Goal: Information Seeking & Learning: Learn about a topic

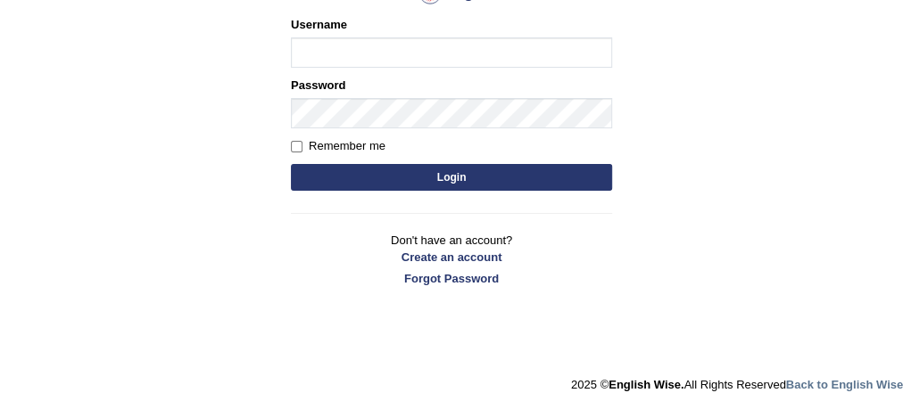
scroll to position [244, 0]
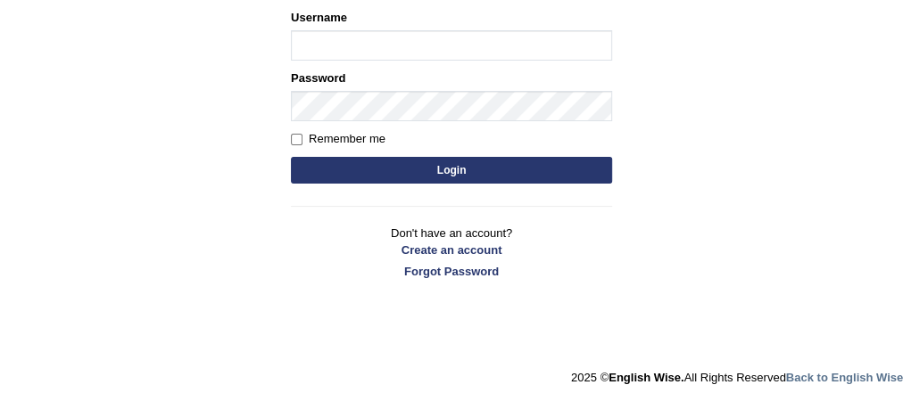
type input "Vivi2305"
click at [450, 174] on button "Login" at bounding box center [451, 170] width 321 height 27
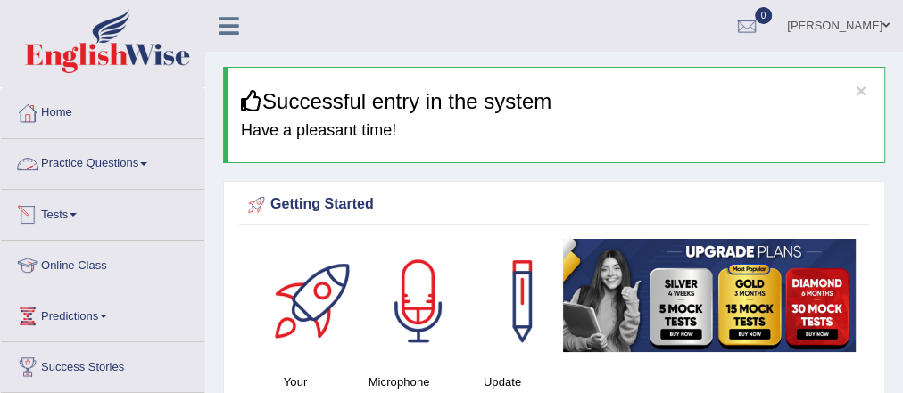
click at [153, 168] on link "Practice Questions" at bounding box center [102, 161] width 203 height 45
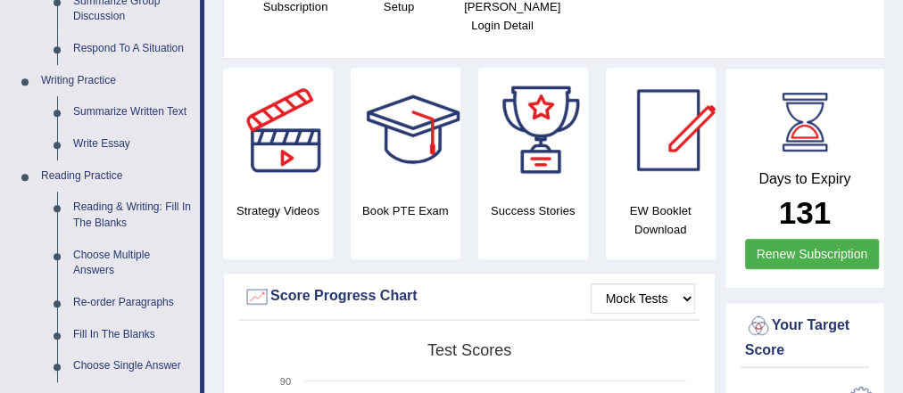
scroll to position [389, 0]
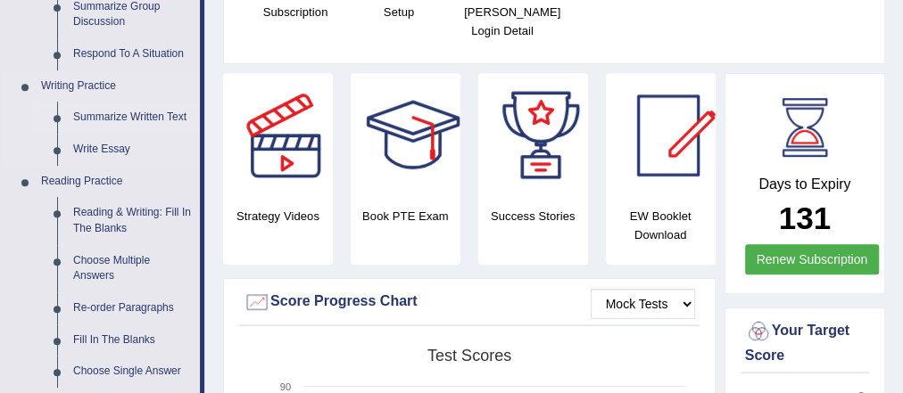
click at [87, 134] on link "Summarize Written Text" at bounding box center [132, 118] width 135 height 32
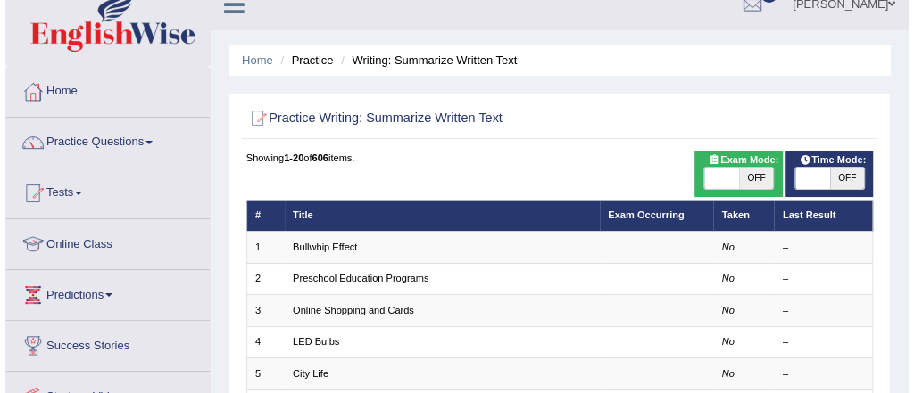
scroll to position [1, 0]
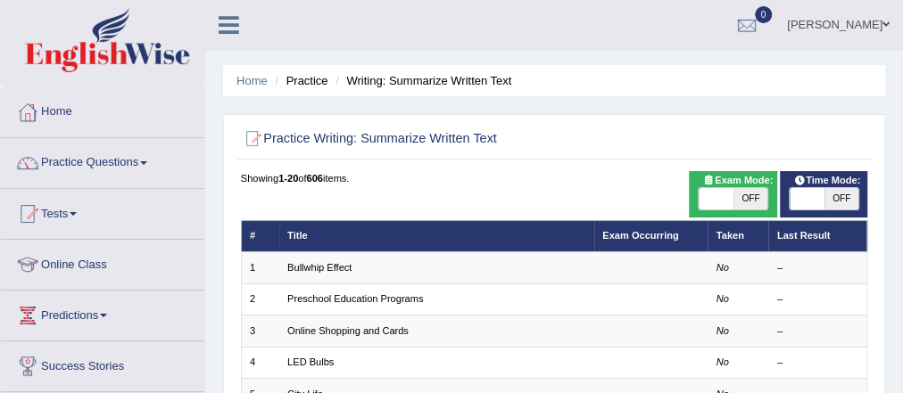
click at [735, 205] on span "OFF" at bounding box center [750, 198] width 35 height 21
checkbox input "true"
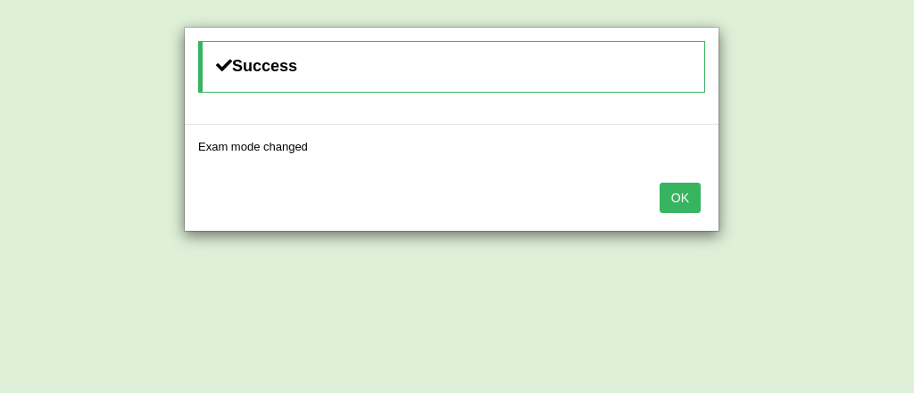
click at [675, 202] on button "OK" at bounding box center [679, 198] width 41 height 30
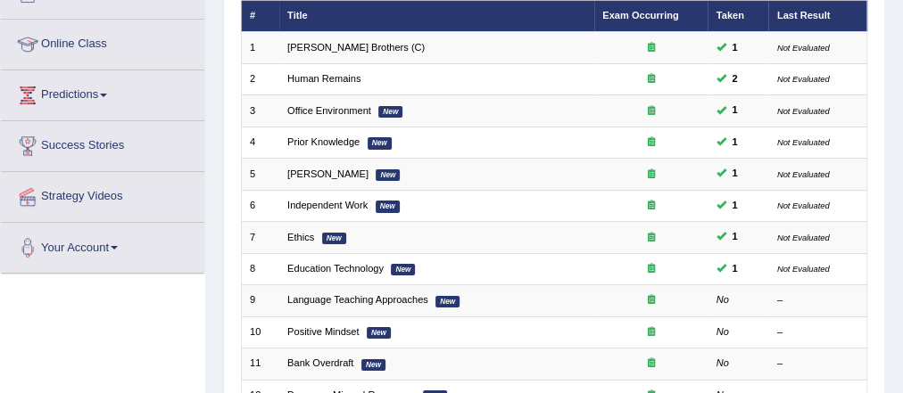
scroll to position [219, 0]
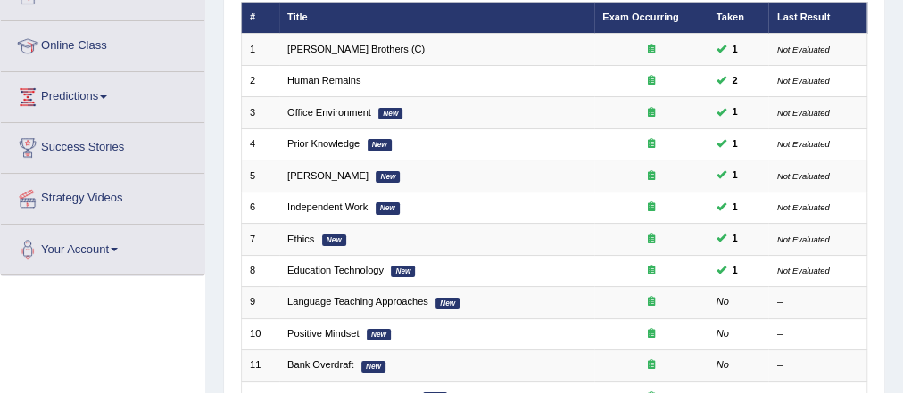
click at [804, 14] on th "Last Result" at bounding box center [817, 17] width 99 height 31
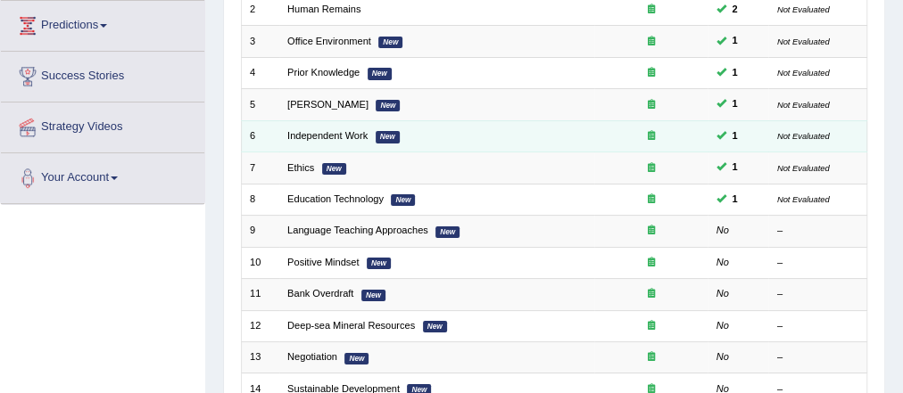
scroll to position [293, 0]
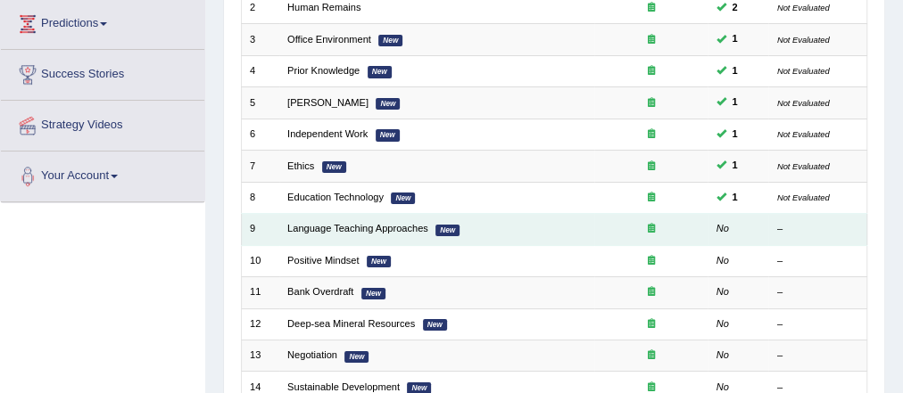
click at [397, 219] on td "Language Teaching Approaches New" at bounding box center [436, 229] width 315 height 31
click at [400, 227] on link "Language Teaching Approaches" at bounding box center [357, 228] width 141 height 11
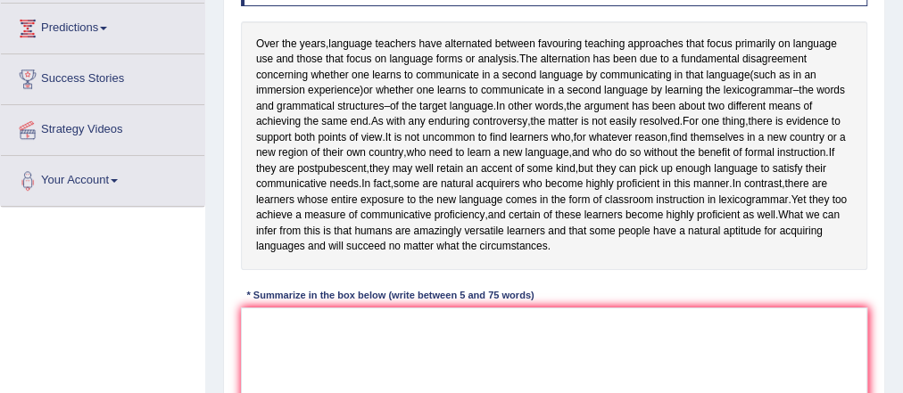
scroll to position [286, 0]
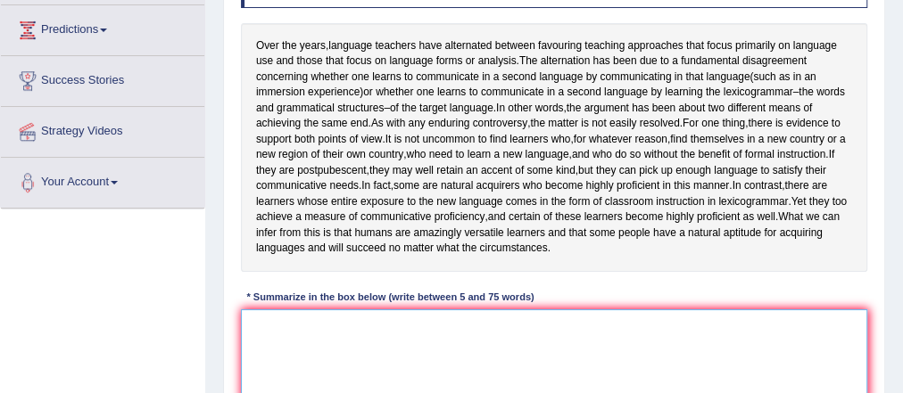
click at [318, 353] on textarea at bounding box center [554, 383] width 627 height 147
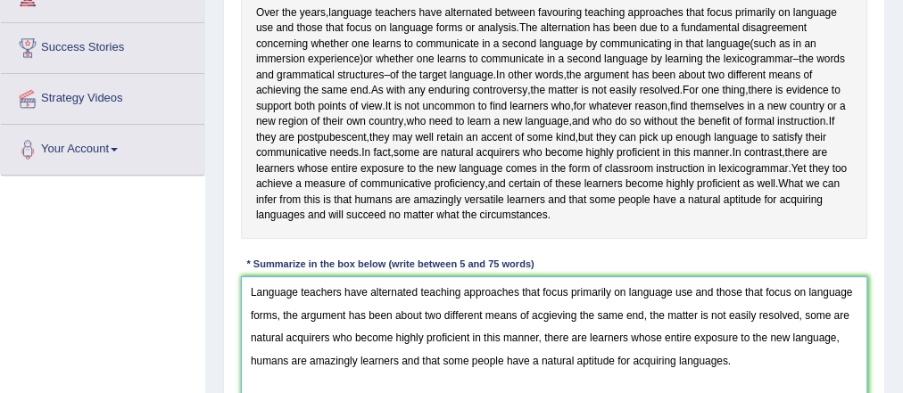
scroll to position [321, 0]
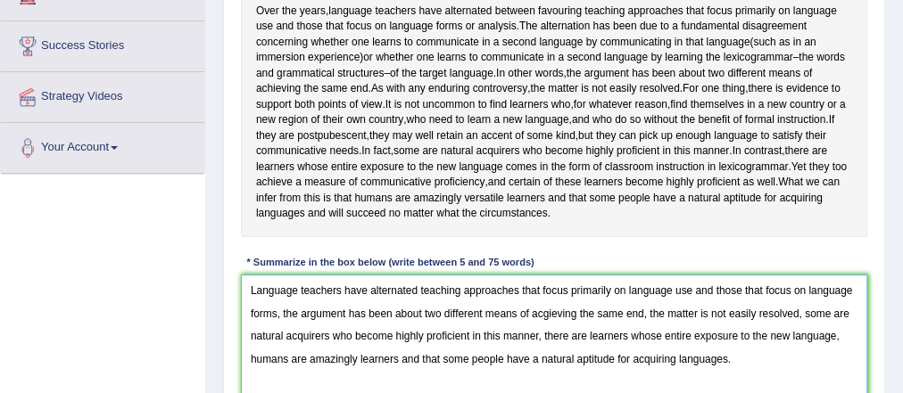
click at [415, 321] on textarea "Language teachers have alternated teaching approaches that focus primarily on l…" at bounding box center [554, 348] width 627 height 147
click at [545, 343] on textarea "Language teachers have alternated teaching approaches that focus primarily on l…" at bounding box center [554, 348] width 627 height 147
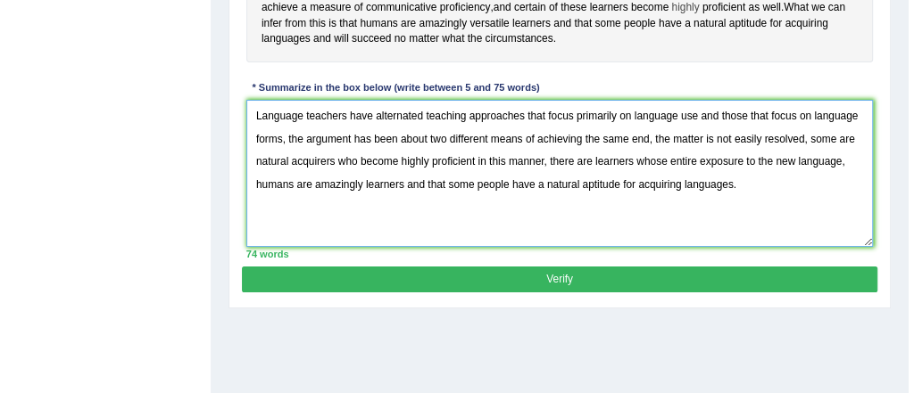
scroll to position [499, 0]
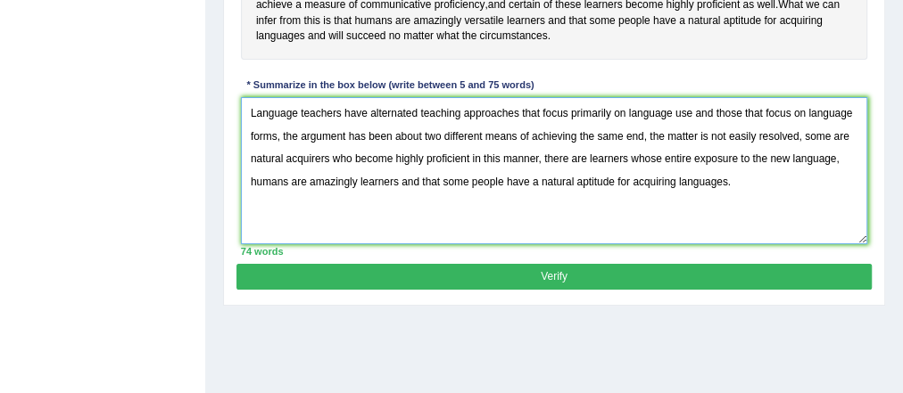
type textarea "Language teachers have alternated teaching approaches that focus primarily on l…"
click at [686, 290] on button "Verify" at bounding box center [553, 277] width 634 height 26
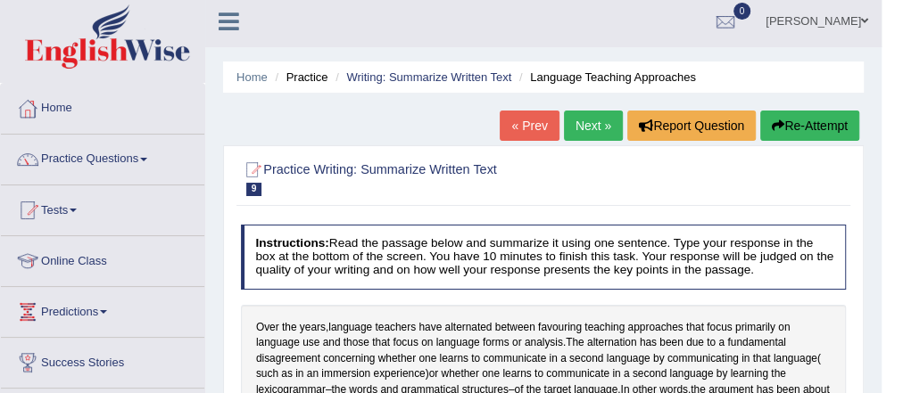
scroll to position [4, 0]
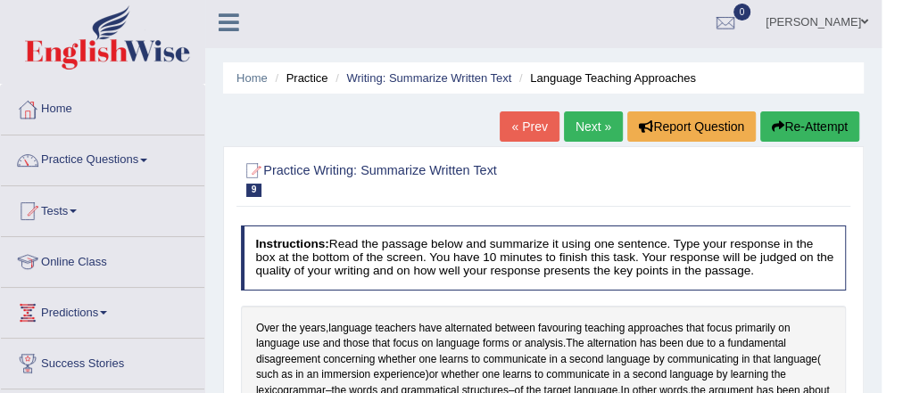
click at [564, 128] on link "Next »" at bounding box center [593, 127] width 59 height 30
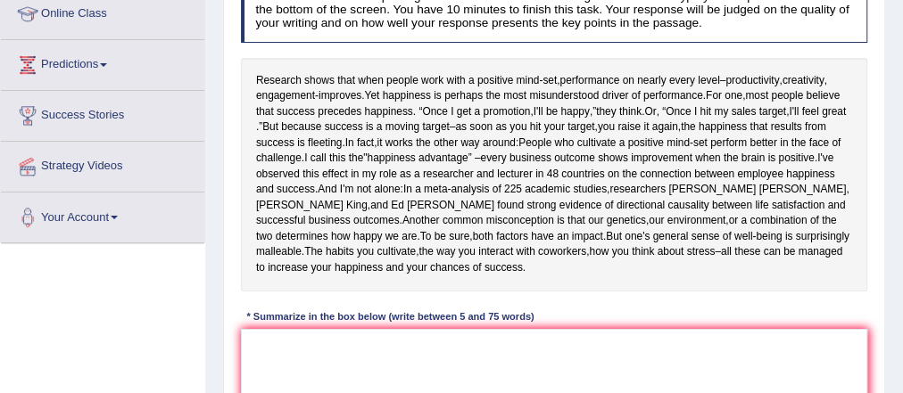
scroll to position [251, 0]
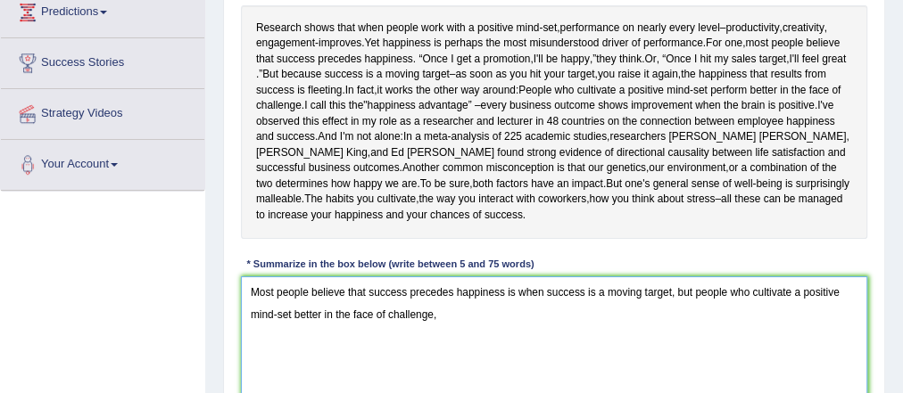
scroll to position [305, 0]
click at [446, 309] on textarea "Most people believe that success precedes happiness is when success is a moving…" at bounding box center [554, 349] width 627 height 147
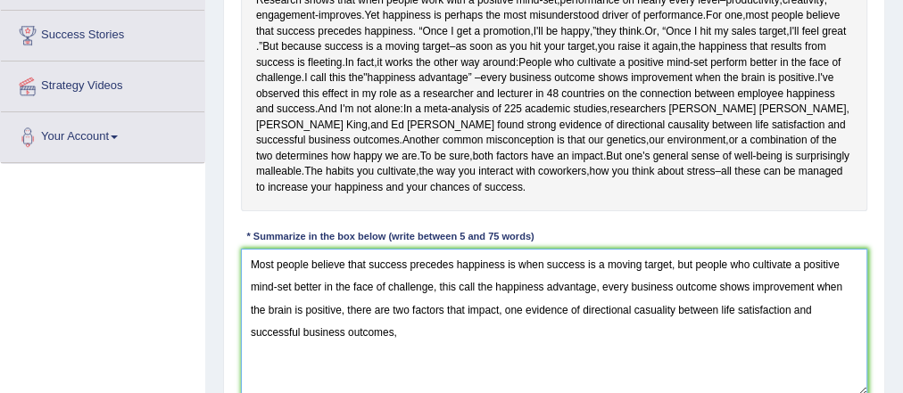
scroll to position [325, 0]
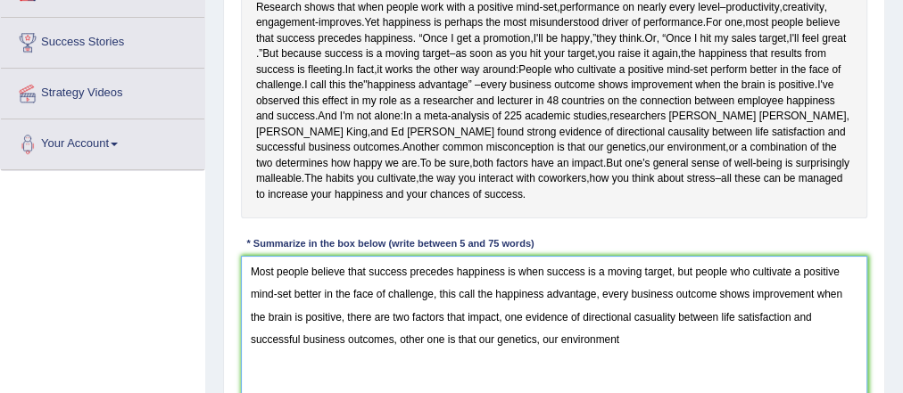
click at [541, 340] on textarea "Most people believe that success precedes happiness is when success is a moving…" at bounding box center [554, 329] width 627 height 147
drag, startPoint x: 709, startPoint y: 339, endPoint x: 913, endPoint y: 304, distance: 206.4
click at [726, 343] on textarea "Most people believe that success precedes happiness is when success is a moving…" at bounding box center [554, 329] width 627 height 147
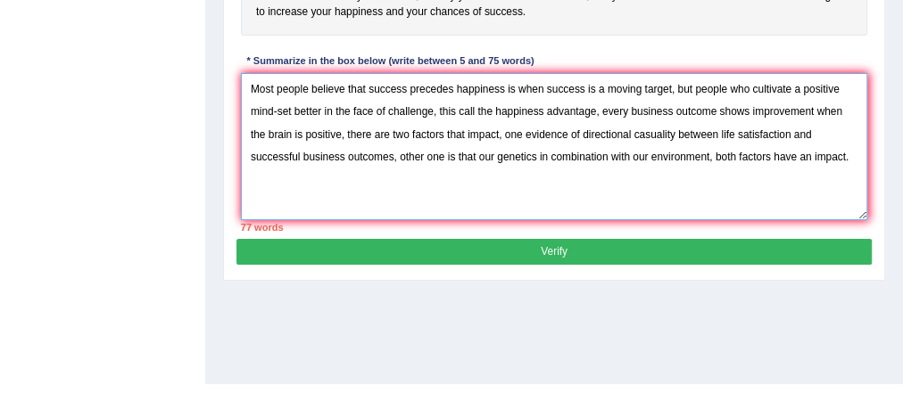
scroll to position [508, 0]
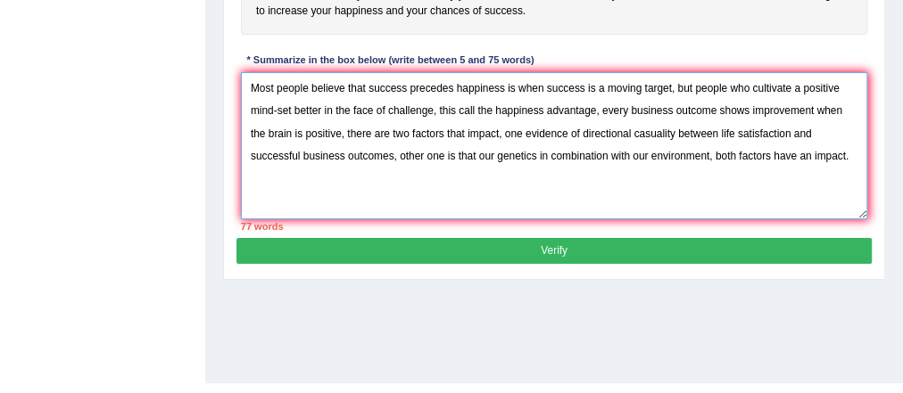
click at [774, 153] on textarea "Most people believe that success precedes happiness is when success is a moving…" at bounding box center [554, 145] width 627 height 147
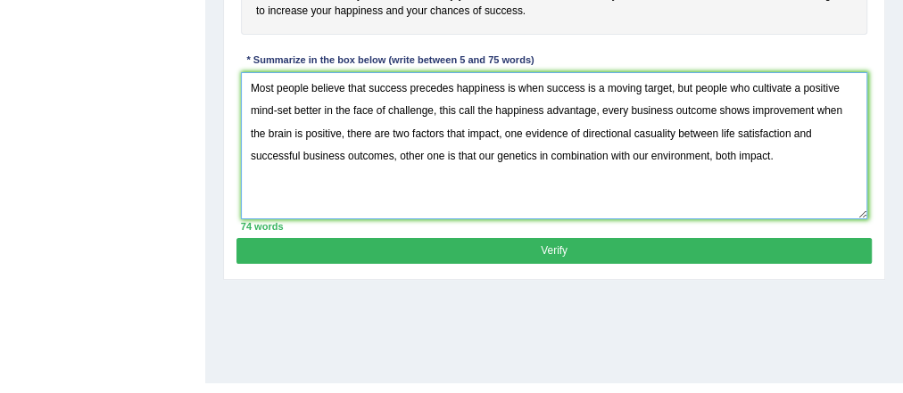
click at [736, 198] on textarea "Most people believe that success precedes happiness is when success is a moving…" at bounding box center [554, 145] width 627 height 147
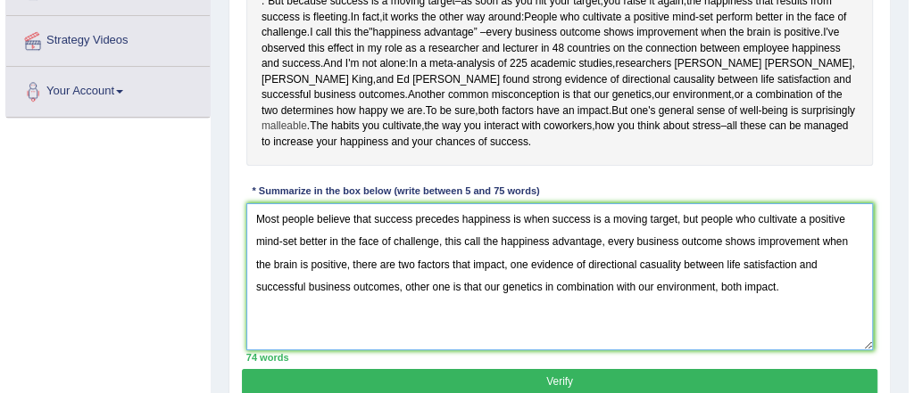
scroll to position [382, 0]
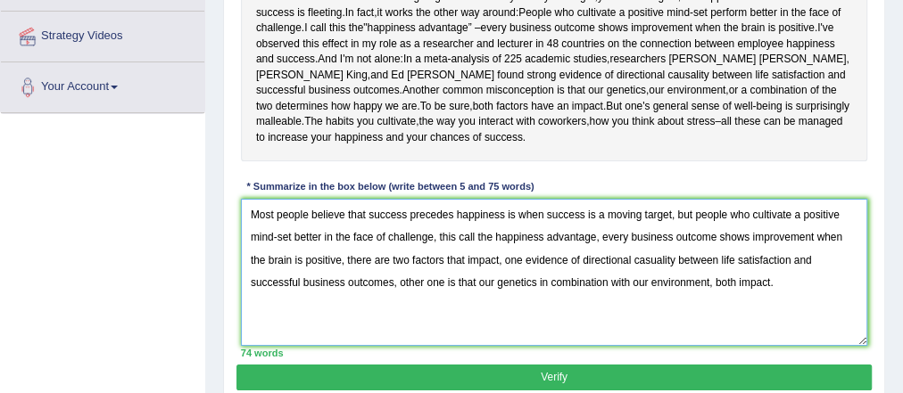
type textarea "Most people believe that success precedes happiness is when success is a moving…"
click at [674, 374] on button "Verify" at bounding box center [553, 378] width 634 height 26
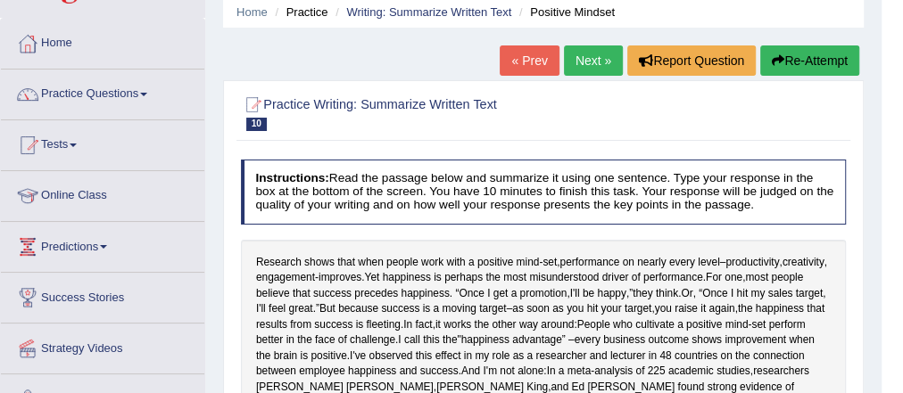
scroll to position [0, 0]
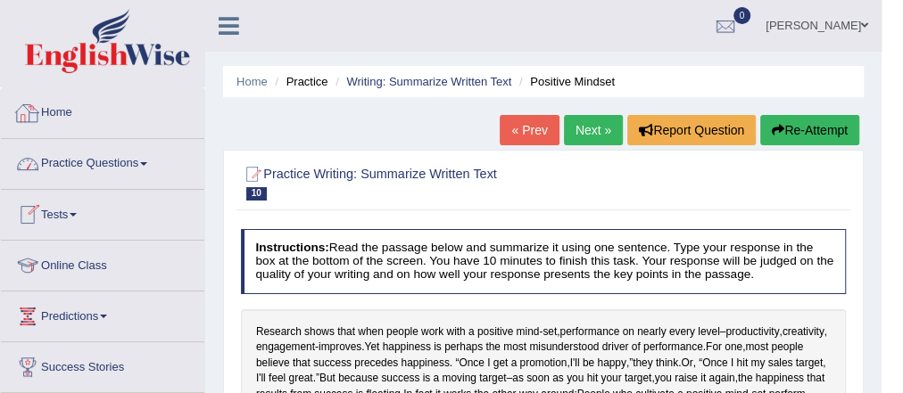
click at [95, 152] on link "Practice Questions" at bounding box center [102, 161] width 203 height 45
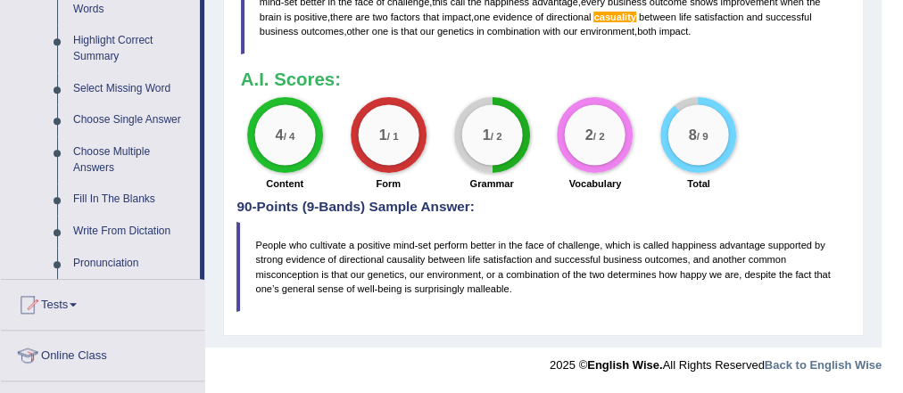
scroll to position [868, 0]
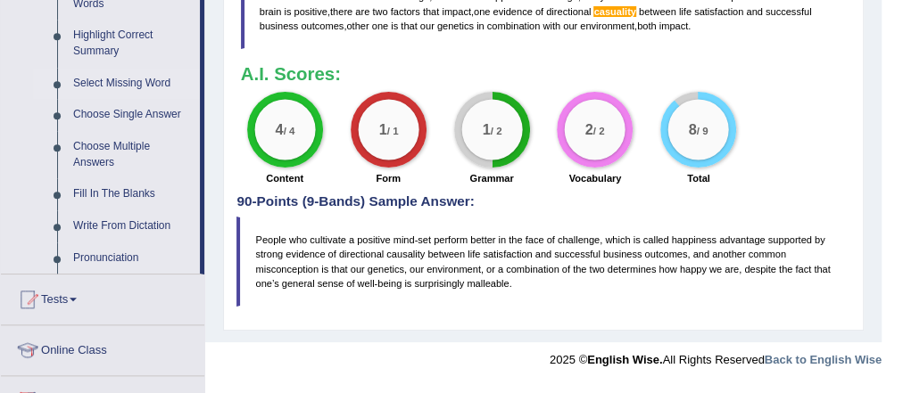
click at [111, 100] on link "Select Missing Word" at bounding box center [132, 84] width 135 height 32
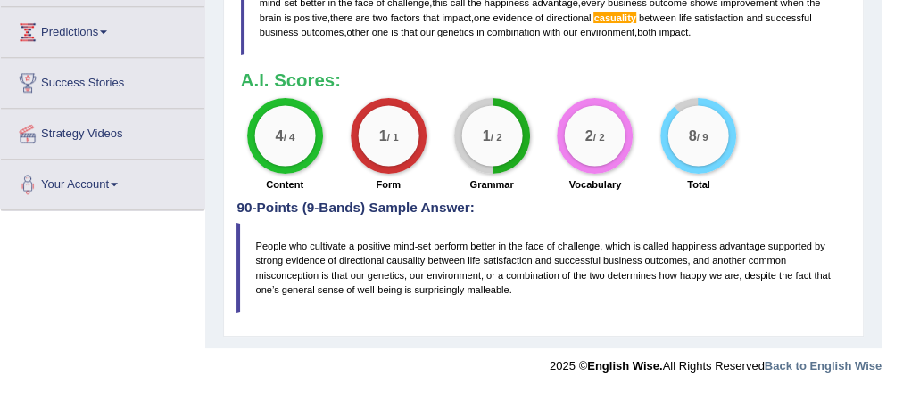
scroll to position [542, 0]
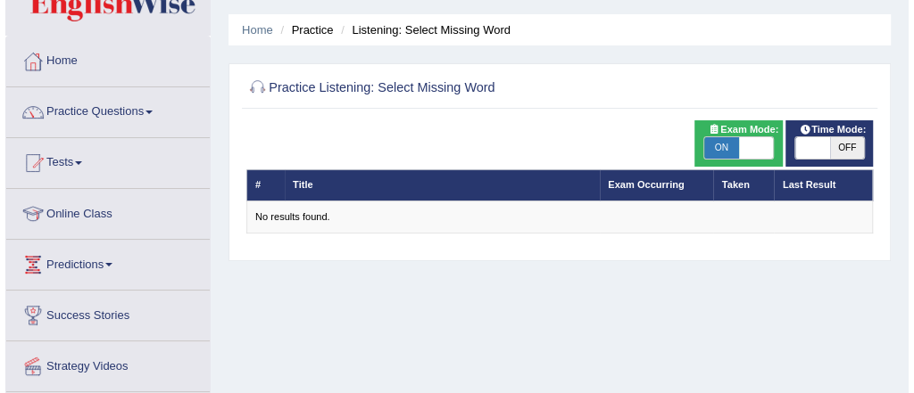
scroll to position [53, 0]
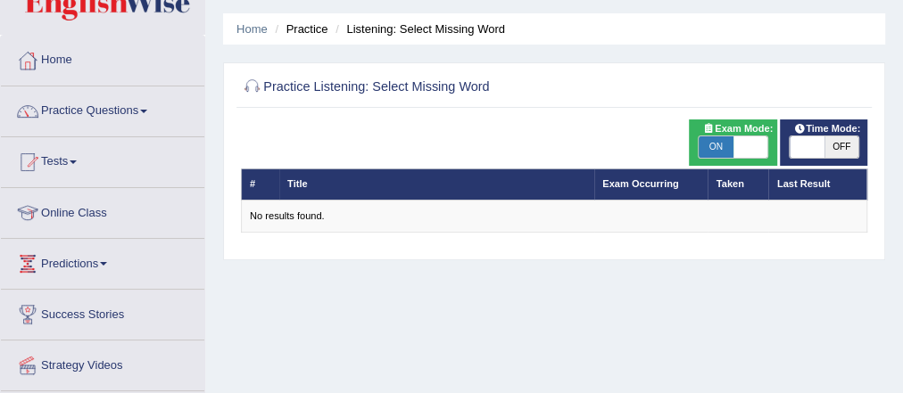
click at [846, 144] on span "OFF" at bounding box center [841, 146] width 35 height 21
checkbox input "true"
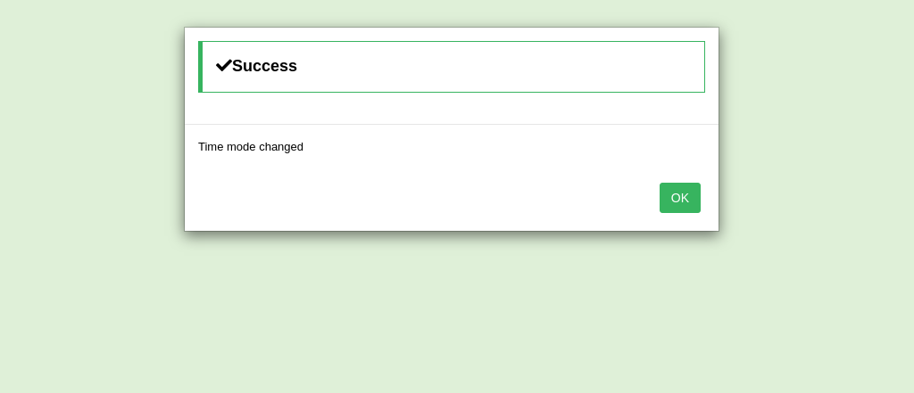
click at [683, 193] on button "OK" at bounding box center [679, 198] width 41 height 30
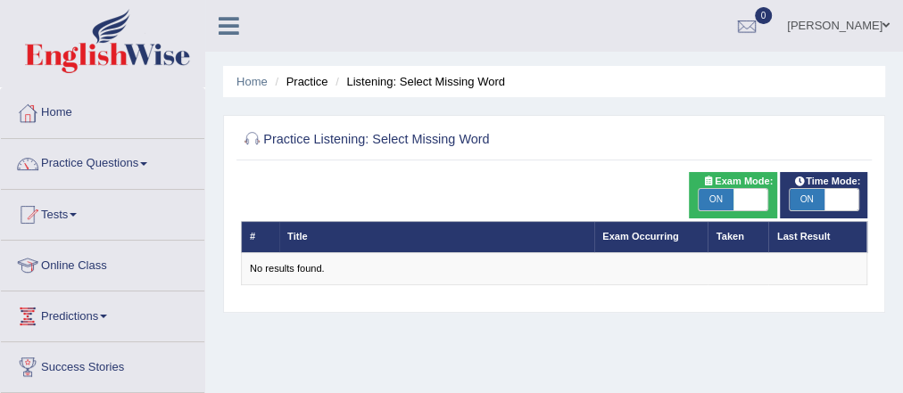
scroll to position [1, 0]
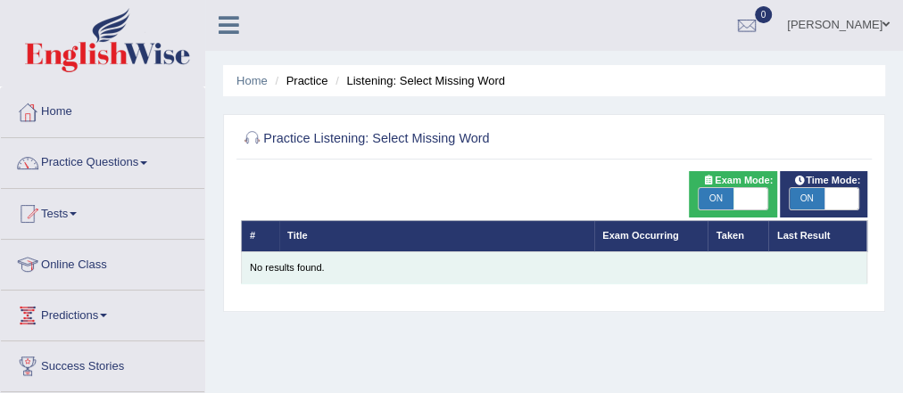
click at [340, 273] on div "No results found." at bounding box center [554, 268] width 608 height 14
drag, startPoint x: 299, startPoint y: 276, endPoint x: 293, endPoint y: 267, distance: 10.4
click at [293, 267] on div "No results found." at bounding box center [554, 268] width 608 height 14
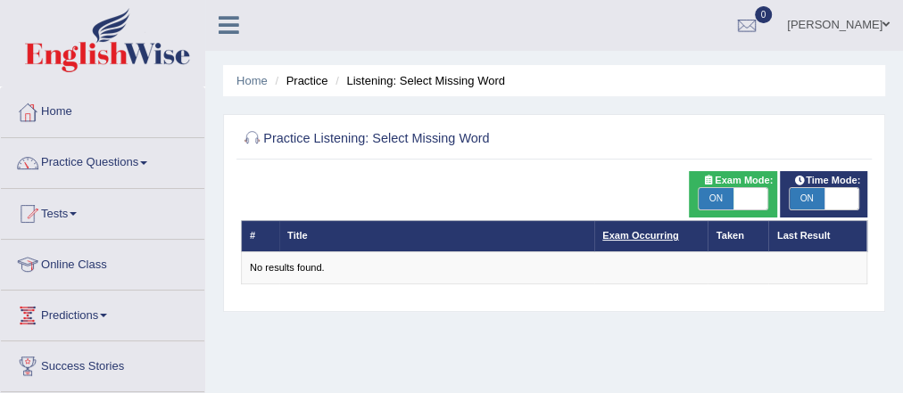
click at [643, 237] on link "Exam Occurring" at bounding box center [640, 235] width 76 height 11
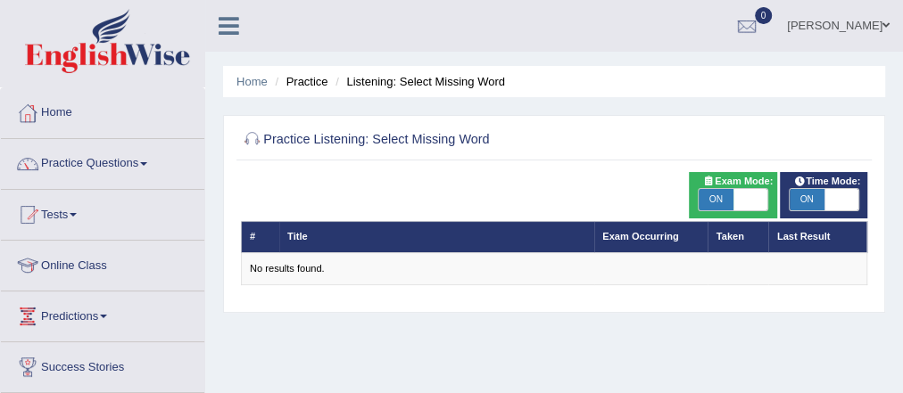
click at [643, 237] on link "Exam Occurring" at bounding box center [640, 236] width 76 height 11
click at [82, 164] on link "Practice Questions" at bounding box center [102, 161] width 203 height 45
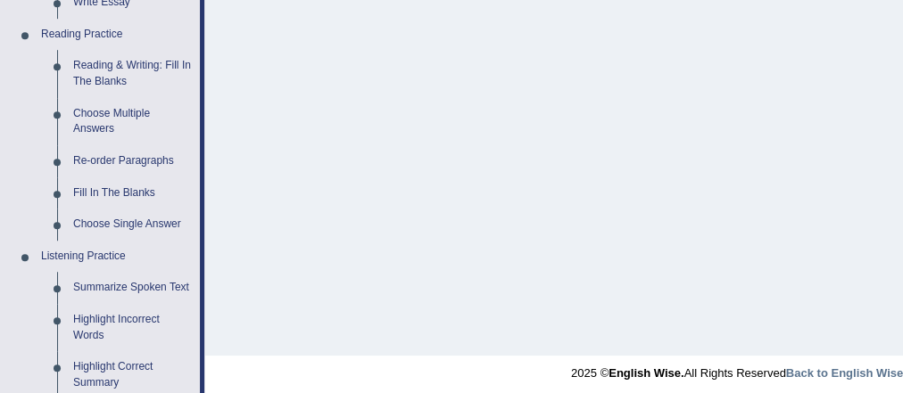
scroll to position [538, 0]
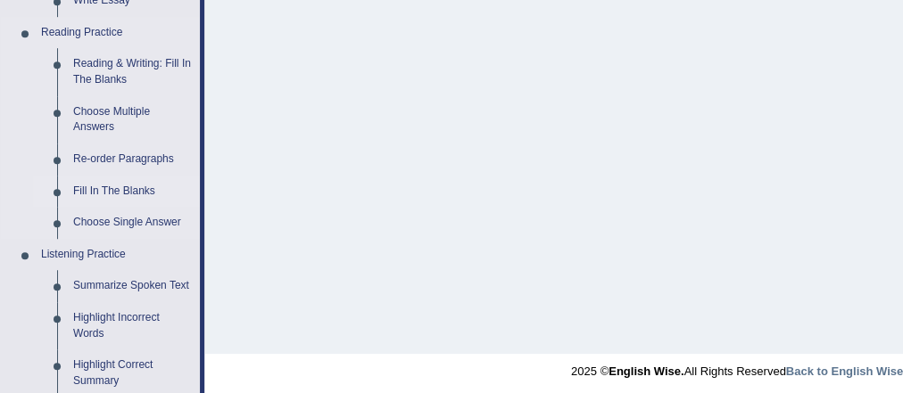
click at [103, 208] on link "Fill In The Blanks" at bounding box center [132, 192] width 135 height 32
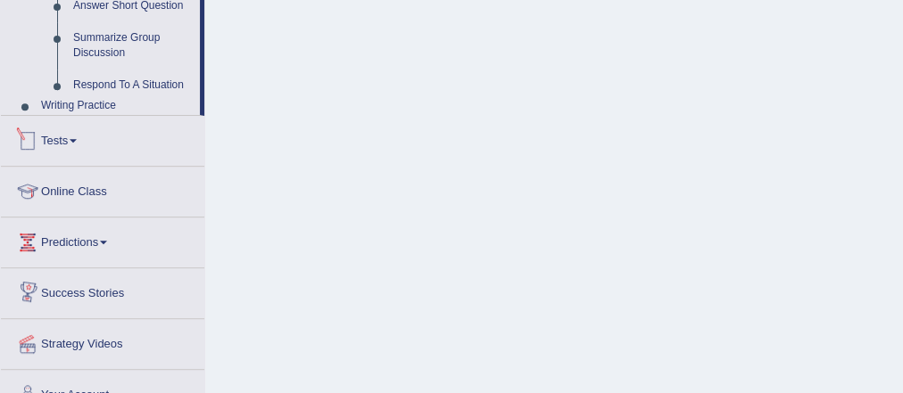
scroll to position [1142, 0]
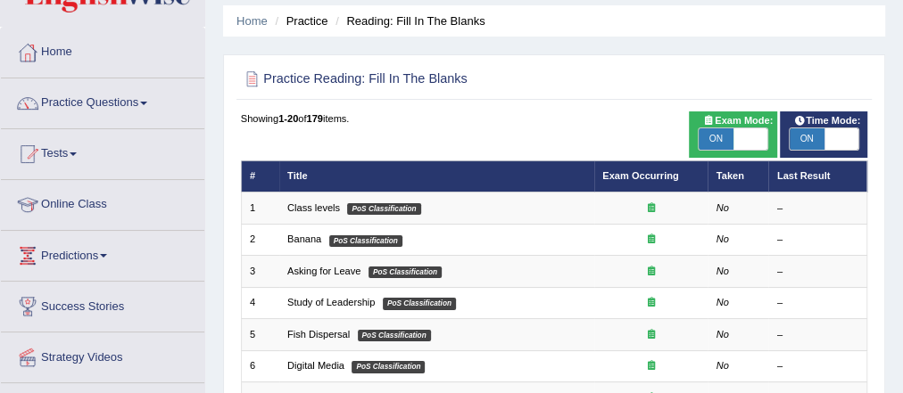
scroll to position [62, 0]
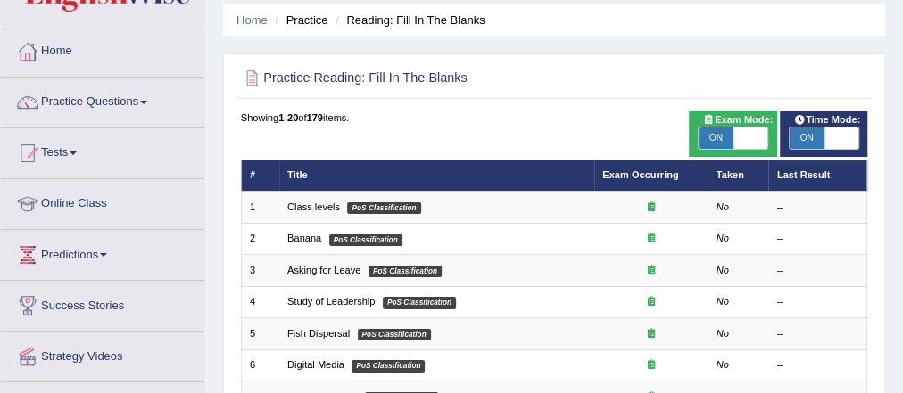
click at [799, 135] on span "ON" at bounding box center [807, 138] width 35 height 21
checkbox input "false"
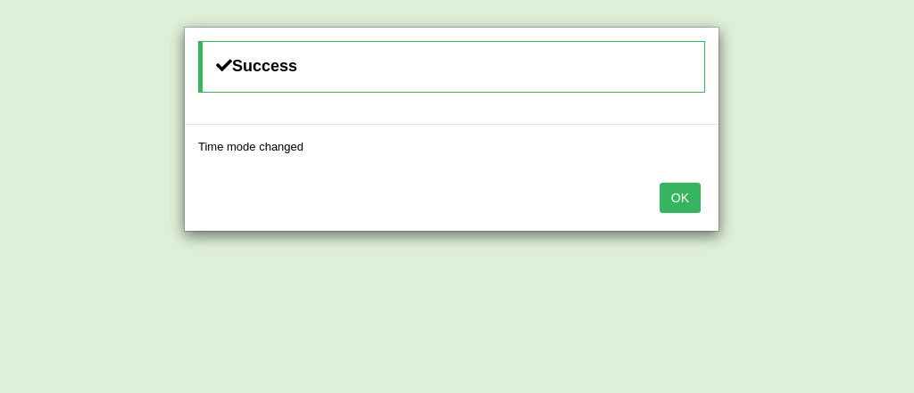
click at [692, 194] on button "OK" at bounding box center [679, 198] width 41 height 30
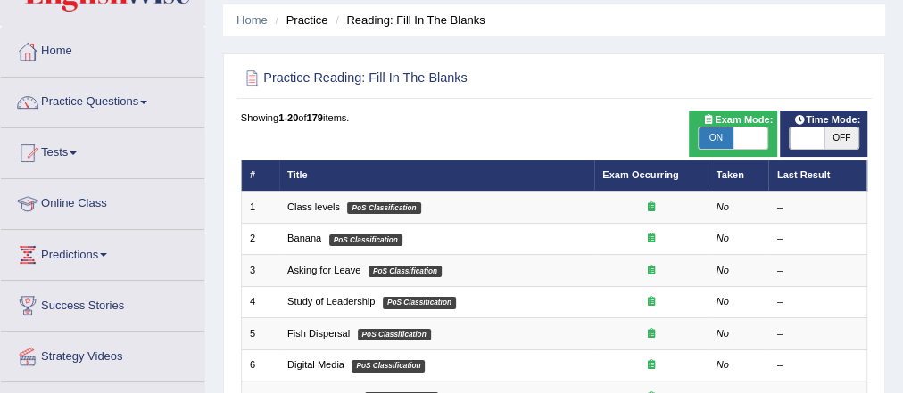
click at [723, 137] on span "ON" at bounding box center [716, 138] width 35 height 21
checkbox input "false"
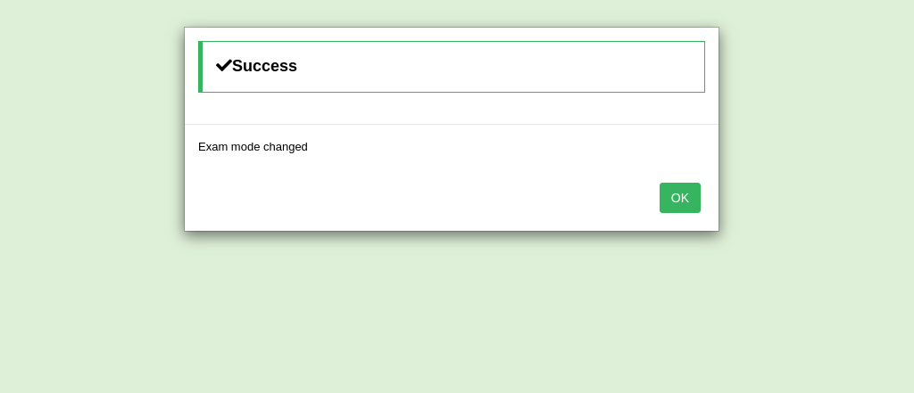
click at [687, 188] on button "OK" at bounding box center [679, 198] width 41 height 30
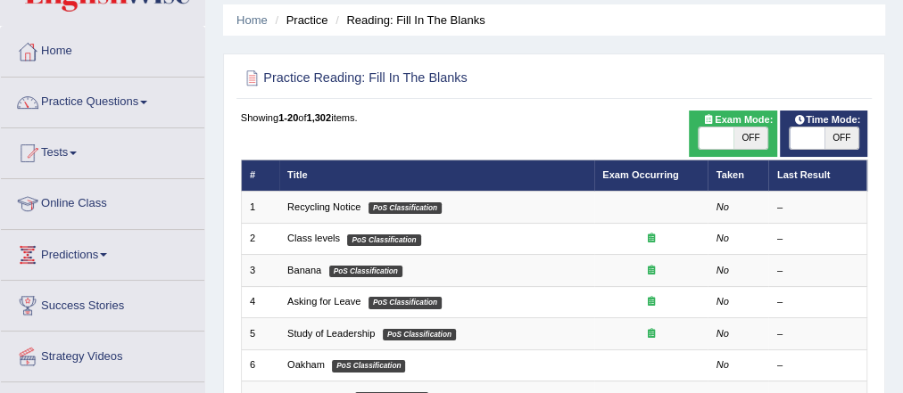
click at [748, 143] on span "OFF" at bounding box center [750, 138] width 35 height 21
checkbox input "true"
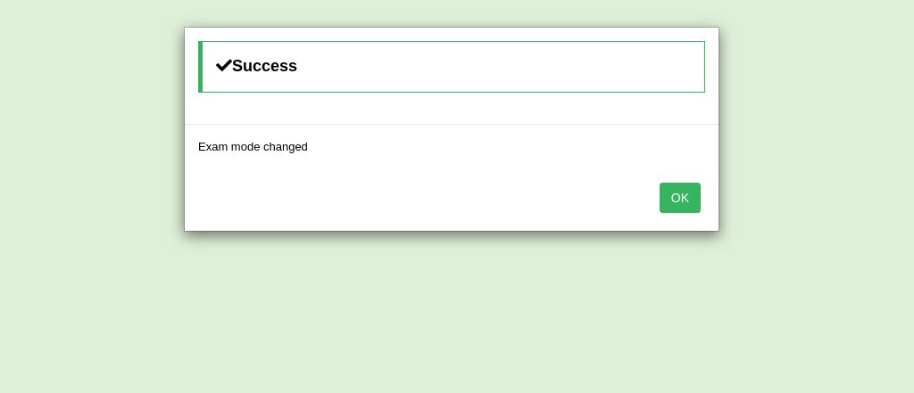
click at [674, 187] on button "OK" at bounding box center [679, 198] width 41 height 30
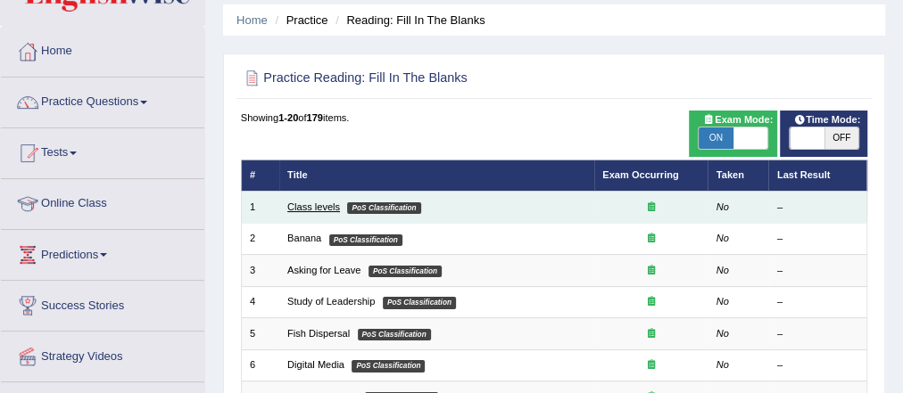
click at [322, 211] on link "Class levels" at bounding box center [313, 207] width 53 height 11
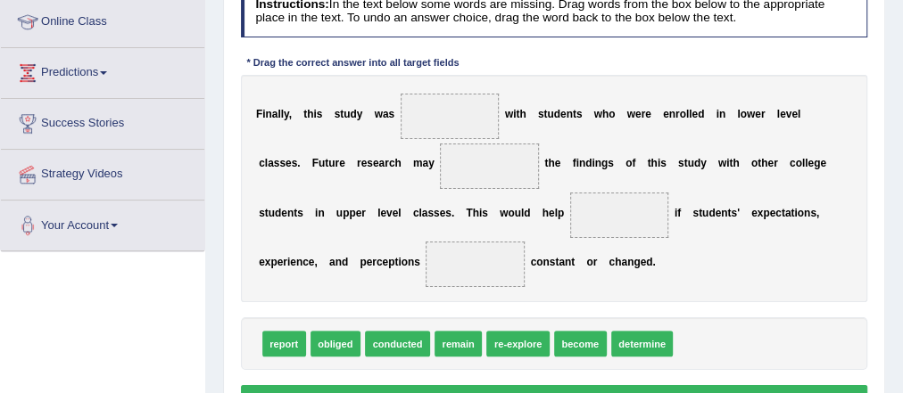
scroll to position [241, 0]
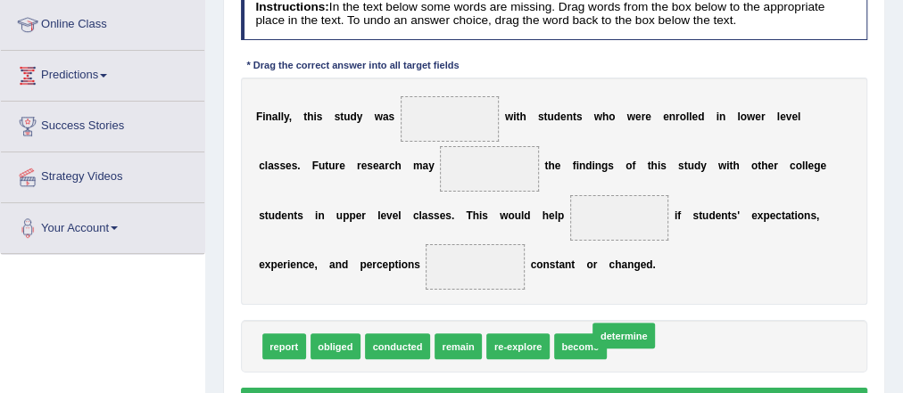
drag, startPoint x: 643, startPoint y: 340, endPoint x: 617, endPoint y: 325, distance: 30.0
click at [435, 120] on span at bounding box center [450, 118] width 99 height 45
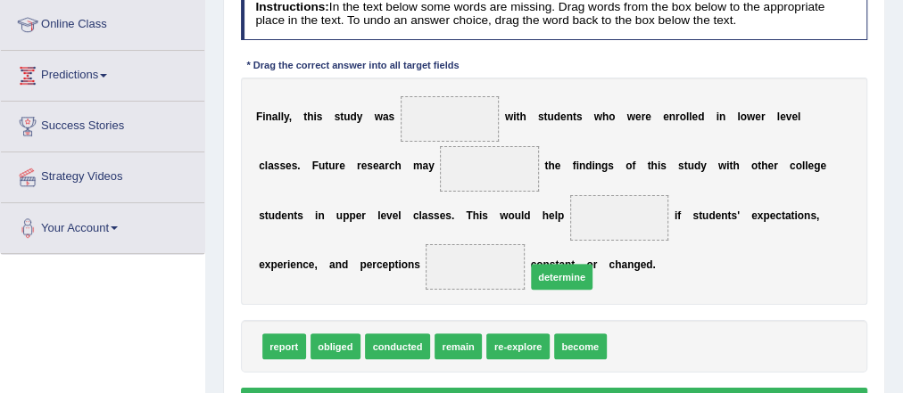
drag, startPoint x: 638, startPoint y: 343, endPoint x: 451, endPoint y: 171, distance: 253.8
drag, startPoint x: 451, startPoint y: 171, endPoint x: 440, endPoint y: 120, distance: 53.0
click at [440, 120] on div "F i n a l l y , t h i s s t u d y w a s w i t h s t u d e n t s w h o w e r e e…" at bounding box center [554, 191] width 627 height 227
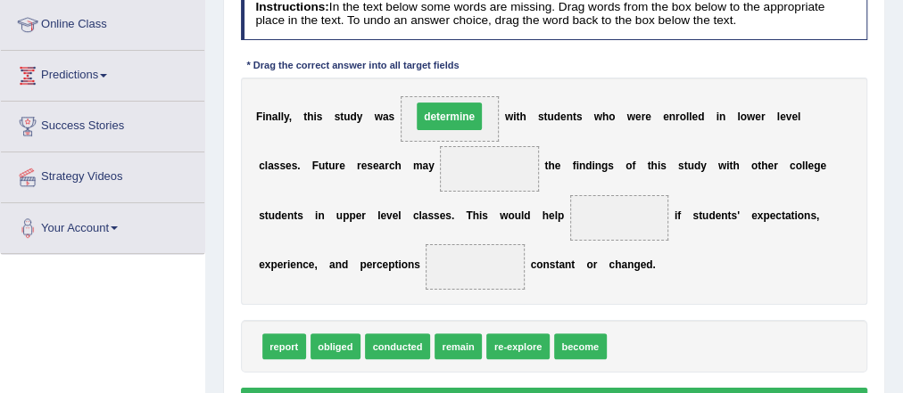
drag, startPoint x: 504, startPoint y: 166, endPoint x: 457, endPoint y: 107, distance: 75.5
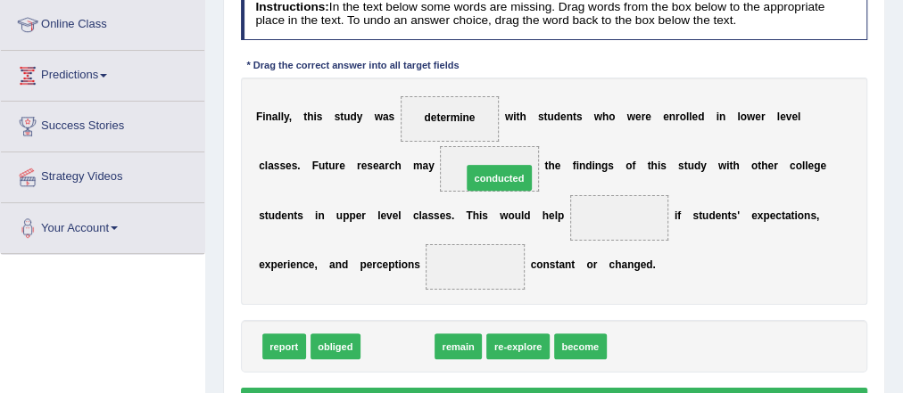
drag, startPoint x: 412, startPoint y: 342, endPoint x: 532, endPoint y: 144, distance: 231.3
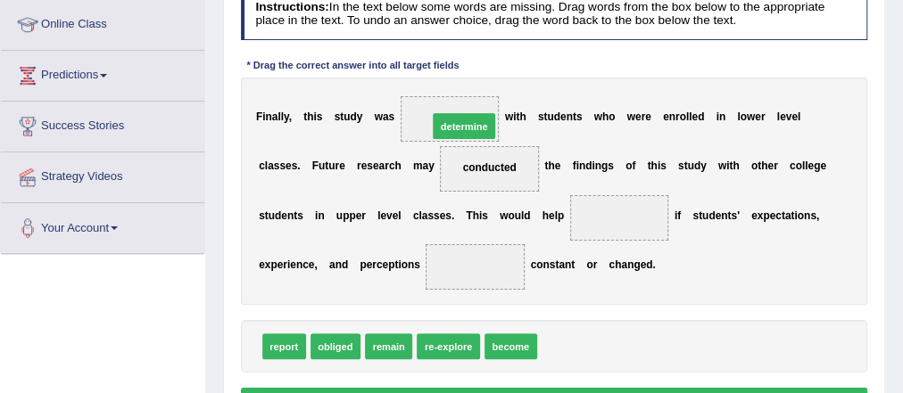
drag, startPoint x: 575, startPoint y: 348, endPoint x: 447, endPoint y: 88, distance: 289.3
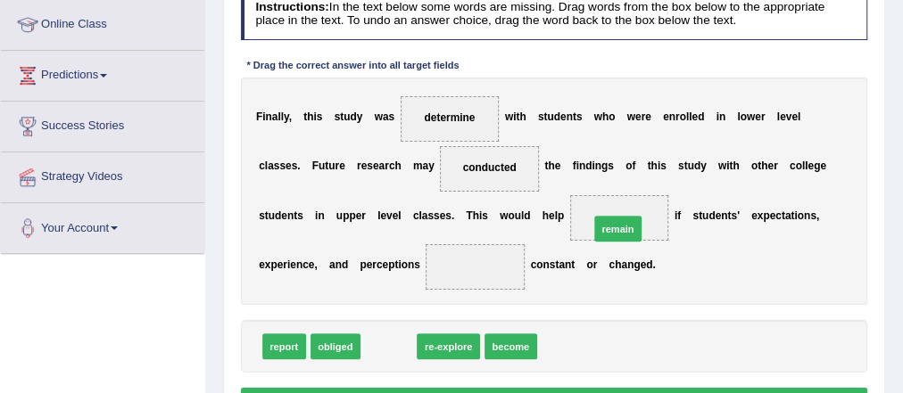
drag, startPoint x: 380, startPoint y: 340, endPoint x: 649, endPoint y: 201, distance: 303.2
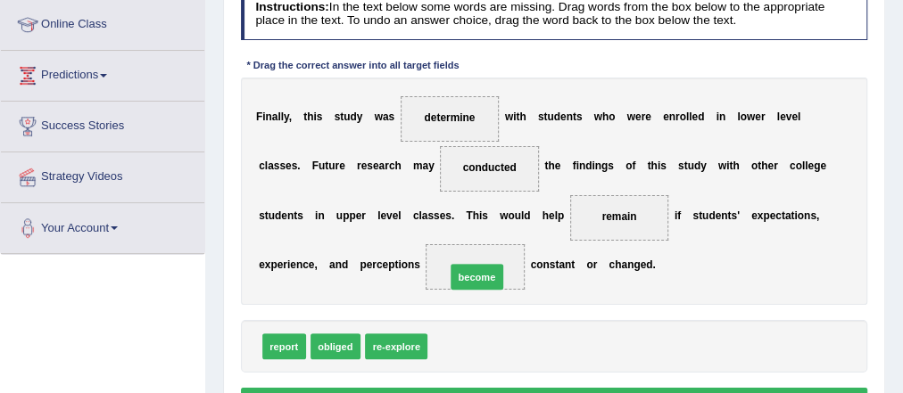
drag, startPoint x: 459, startPoint y: 342, endPoint x: 480, endPoint y: 259, distance: 85.7
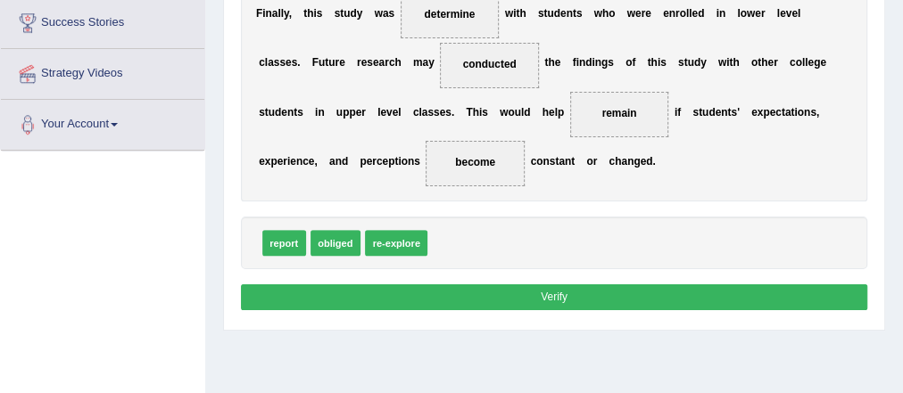
scroll to position [351, 0]
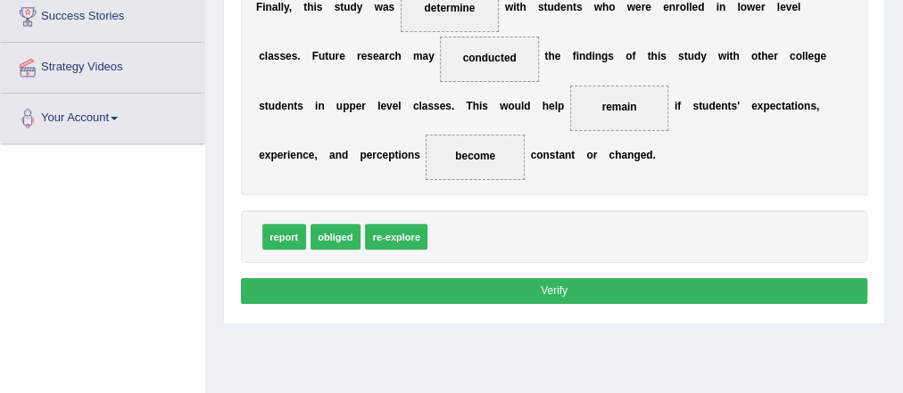
click at [507, 282] on button "Verify" at bounding box center [554, 291] width 627 height 26
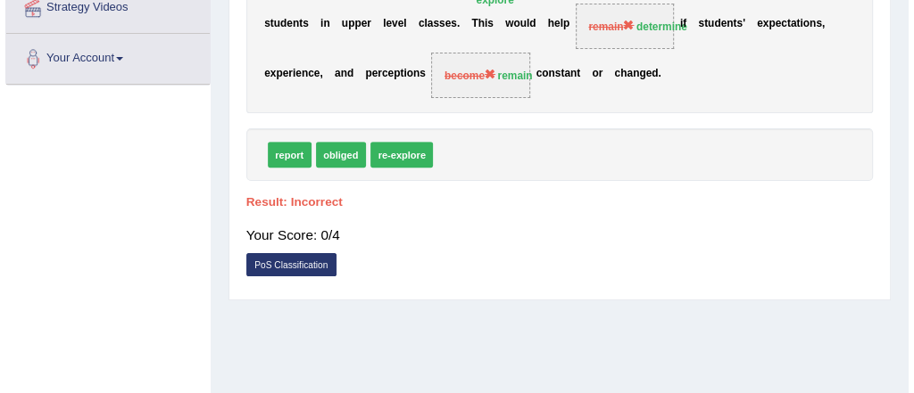
scroll to position [411, 0]
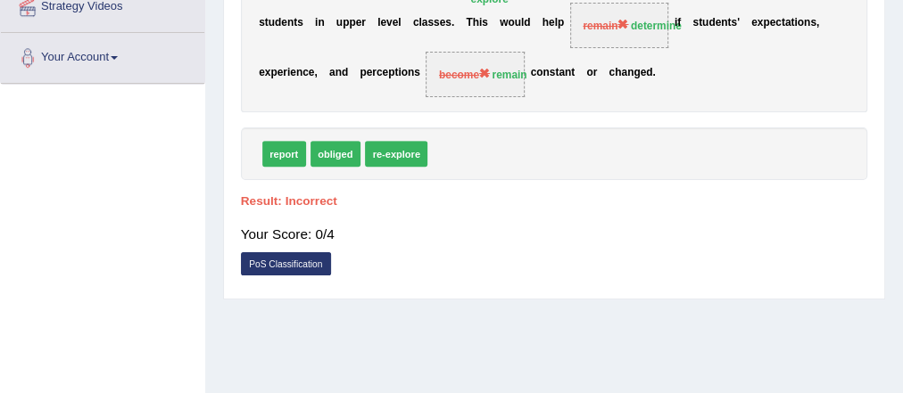
click at [303, 262] on link "PoS Classification" at bounding box center [286, 263] width 90 height 23
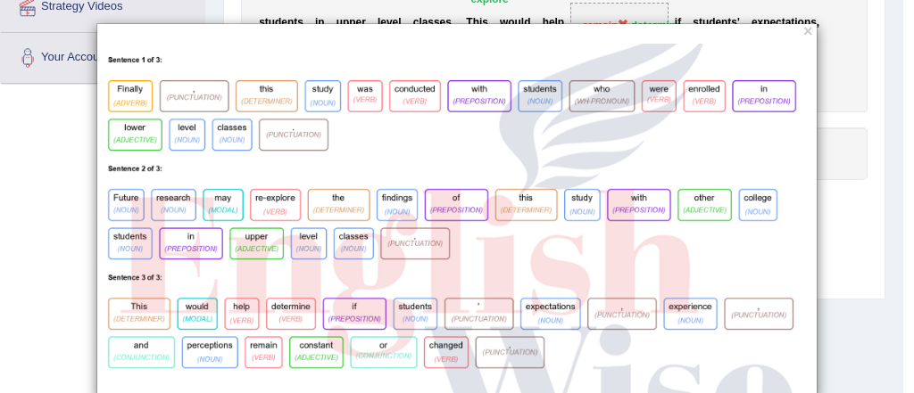
click at [303, 262] on div "Instructions: In the text below some words are missing. Drag words from the box…" at bounding box center [553, 51] width 634 height 481
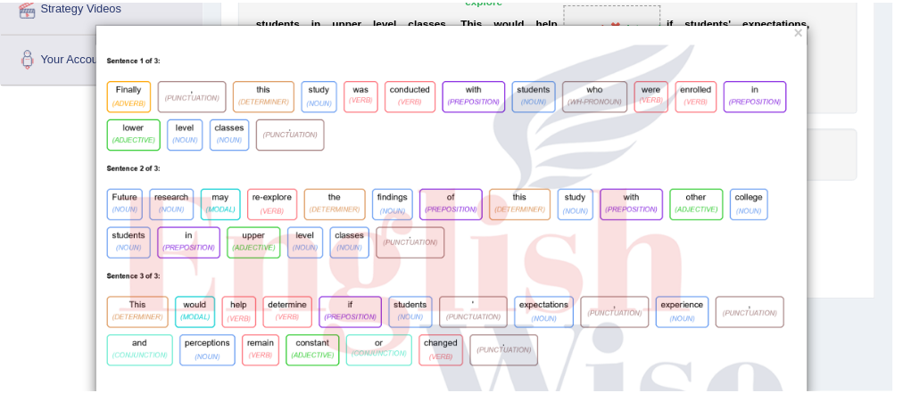
scroll to position [0, 0]
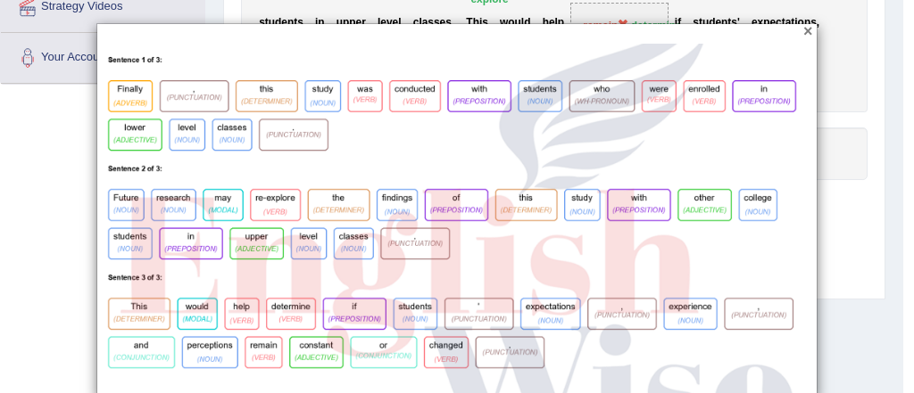
click at [803, 33] on button "×" at bounding box center [807, 32] width 9 height 16
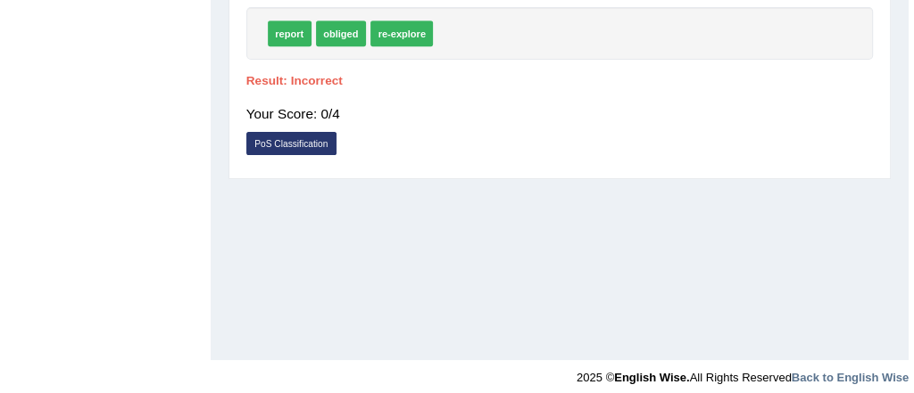
scroll to position [543, 0]
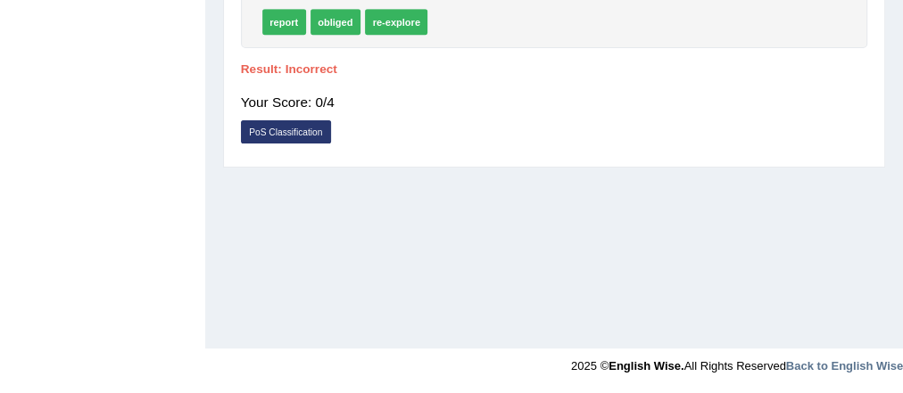
click at [300, 124] on link "PoS Classification" at bounding box center [286, 131] width 90 height 23
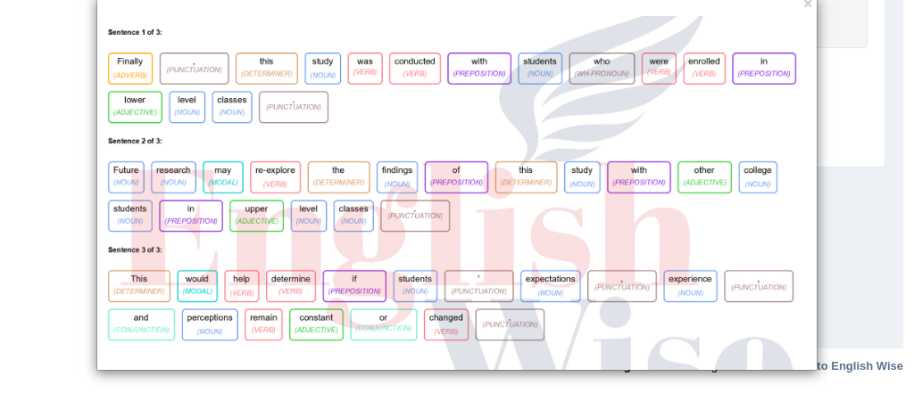
scroll to position [0, 0]
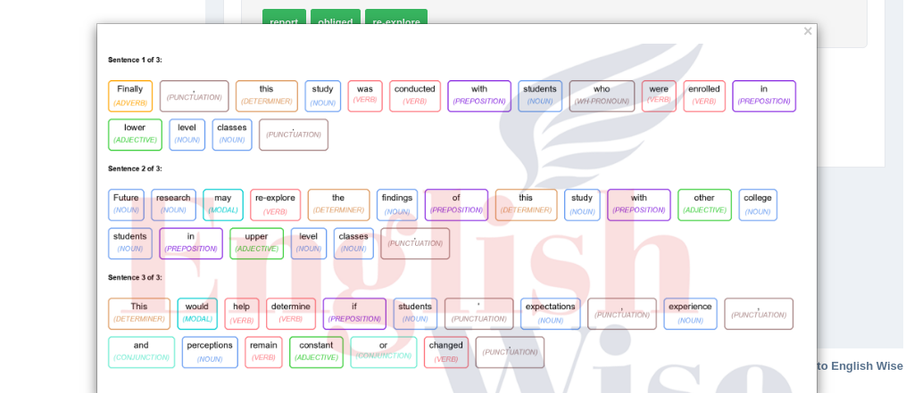
click at [807, 29] on div "×" at bounding box center [456, 211] width 721 height 376
click at [805, 29] on button "×" at bounding box center [807, 32] width 9 height 16
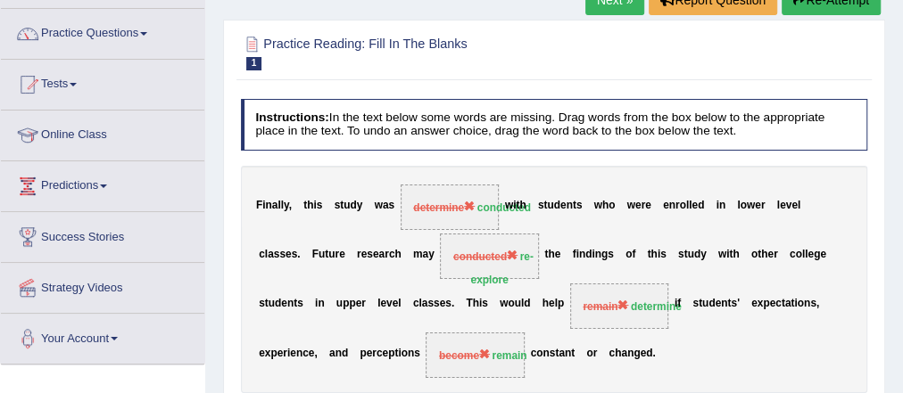
scroll to position [124, 0]
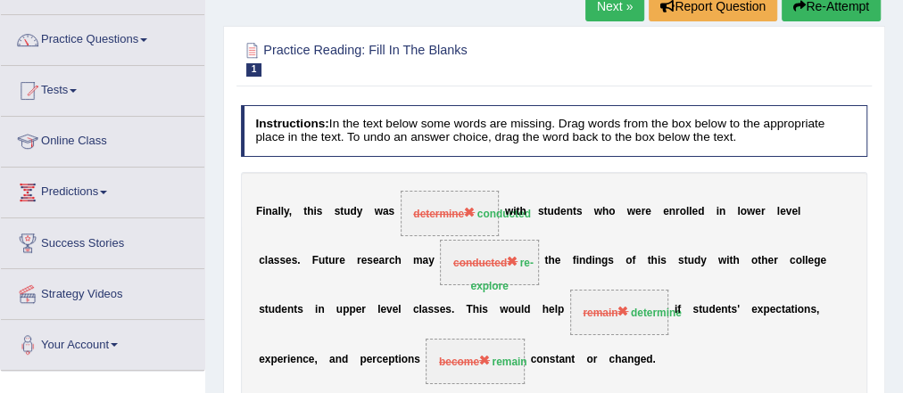
click at [815, 12] on button "Re-Attempt" at bounding box center [830, 6] width 99 height 30
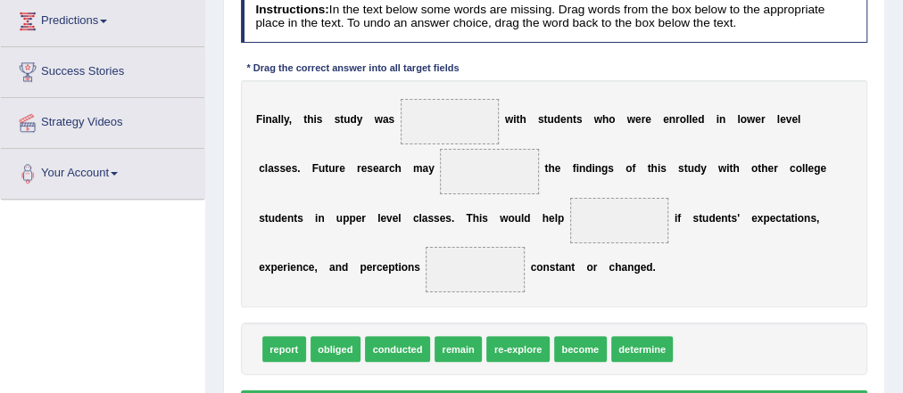
scroll to position [294, 0]
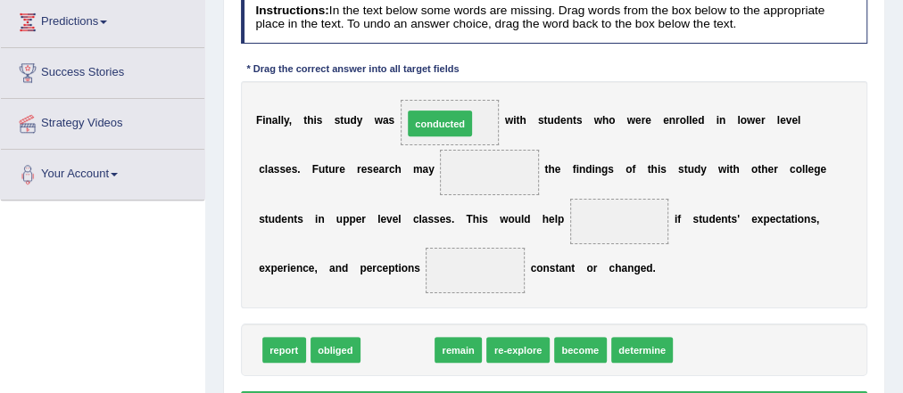
drag, startPoint x: 397, startPoint y: 342, endPoint x: 447, endPoint y: 67, distance: 279.3
click at [447, 67] on div "Instructions: In the text below some words are missing. Drag words from the box…" at bounding box center [553, 207] width 634 height 445
drag, startPoint x: 401, startPoint y: 342, endPoint x: 458, endPoint y: 68, distance: 279.8
click at [458, 68] on div "Instructions: In the text below some words are missing. Drag words from the box…" at bounding box center [553, 207] width 634 height 445
drag, startPoint x: 386, startPoint y: 353, endPoint x: 451, endPoint y: 54, distance: 305.9
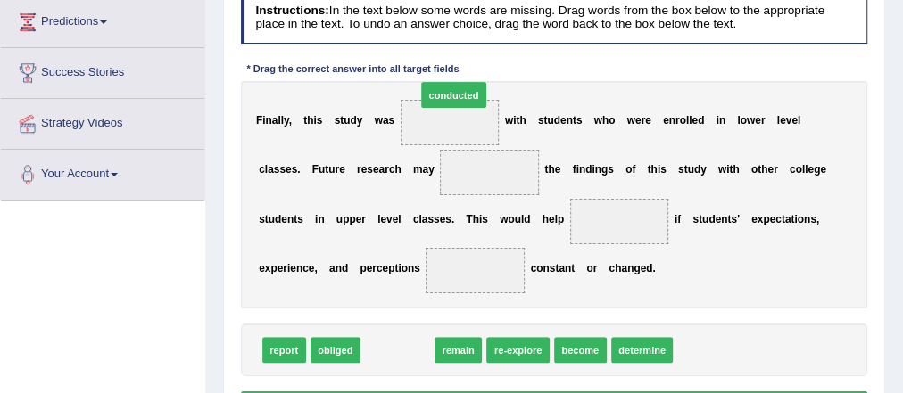
click at [451, 54] on div "Instructions: In the text below some words are missing. Drag words from the box…" at bounding box center [553, 207] width 634 height 445
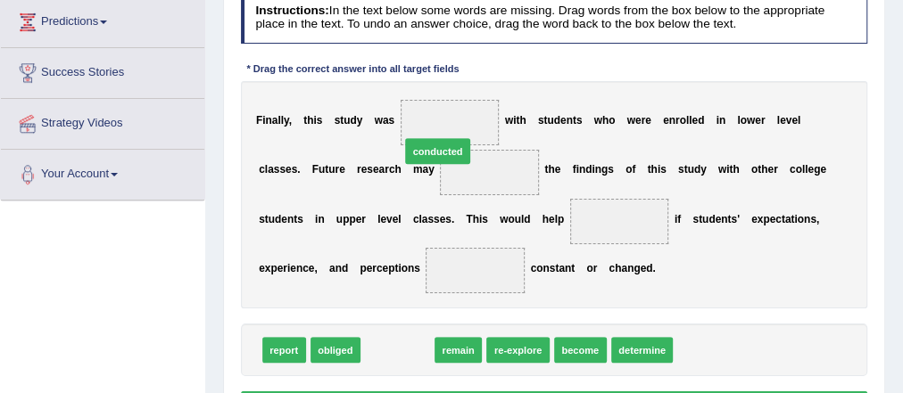
drag, startPoint x: 409, startPoint y: 345, endPoint x: 454, endPoint y: 109, distance: 240.7
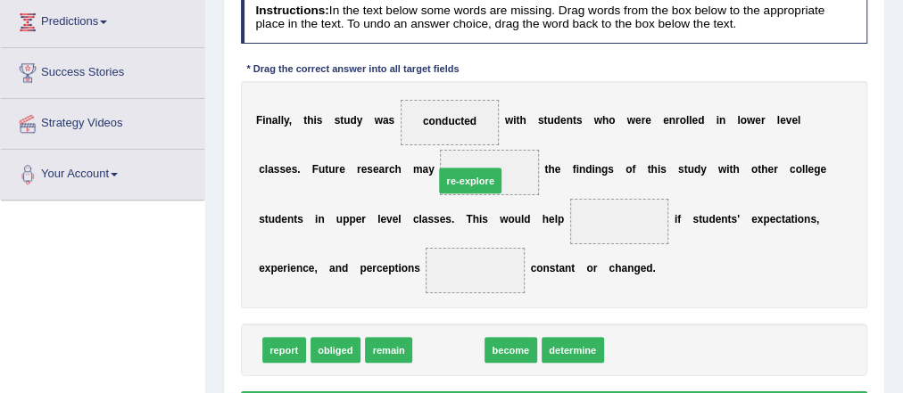
drag, startPoint x: 448, startPoint y: 354, endPoint x: 474, endPoint y: 156, distance: 199.7
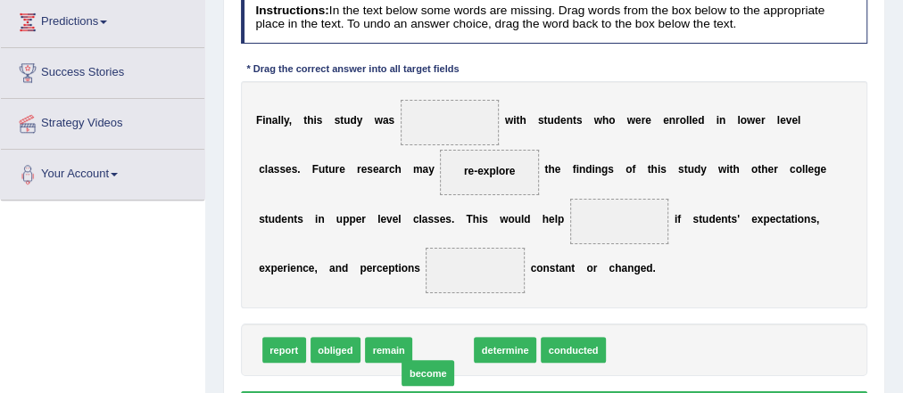
drag, startPoint x: 449, startPoint y: 348, endPoint x: 436, endPoint y: 365, distance: 21.1
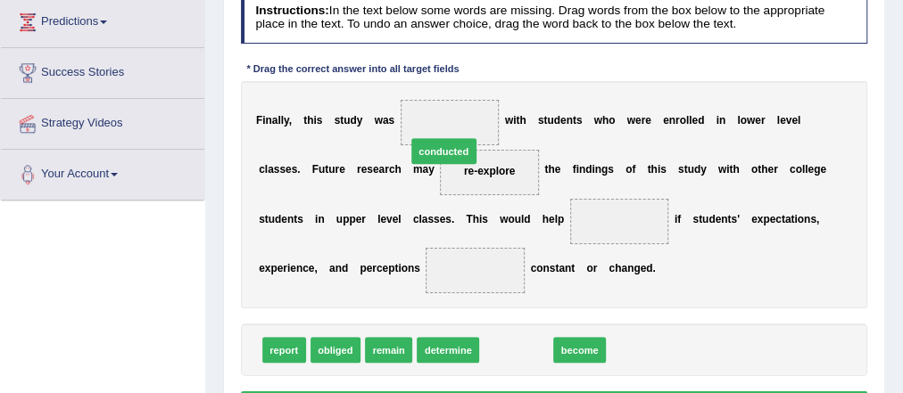
drag, startPoint x: 525, startPoint y: 345, endPoint x: 439, endPoint y: 112, distance: 249.2
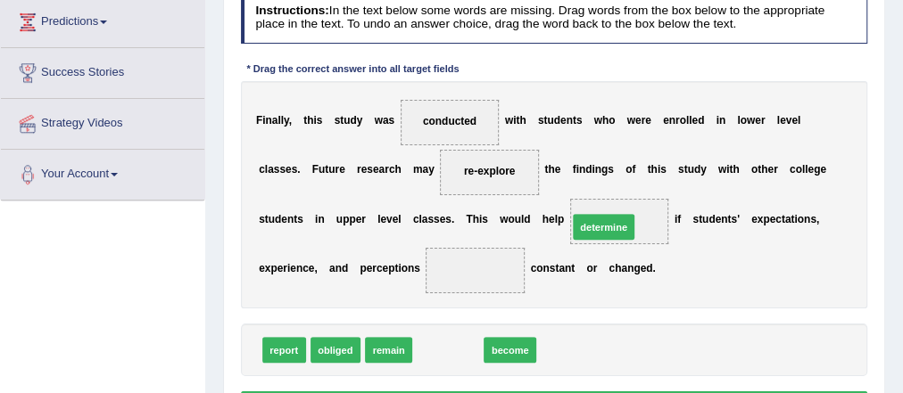
drag, startPoint x: 456, startPoint y: 353, endPoint x: 637, endPoint y: 219, distance: 225.7
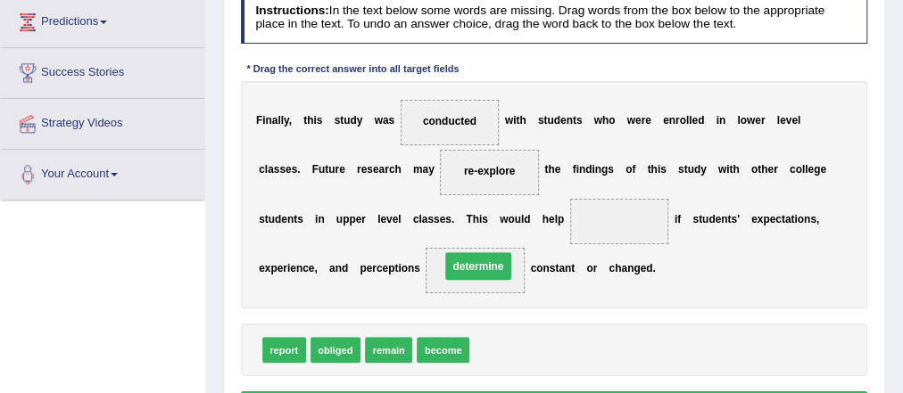
drag, startPoint x: 629, startPoint y: 219, endPoint x: 464, endPoint y: 273, distance: 173.5
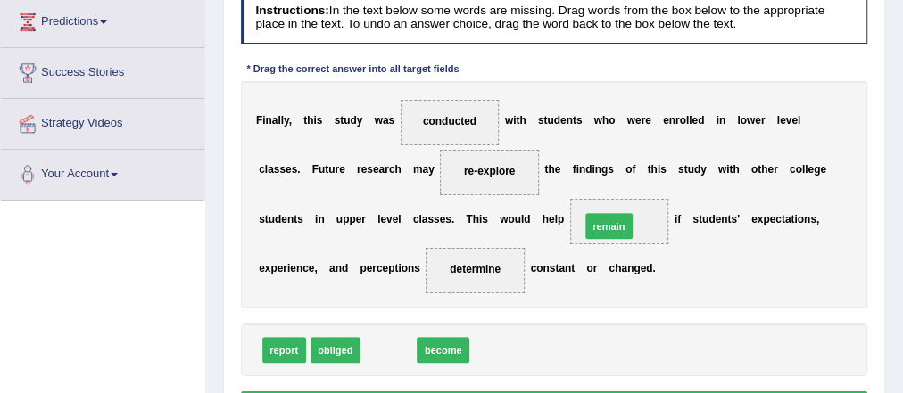
drag, startPoint x: 384, startPoint y: 343, endPoint x: 642, endPoint y: 197, distance: 296.8
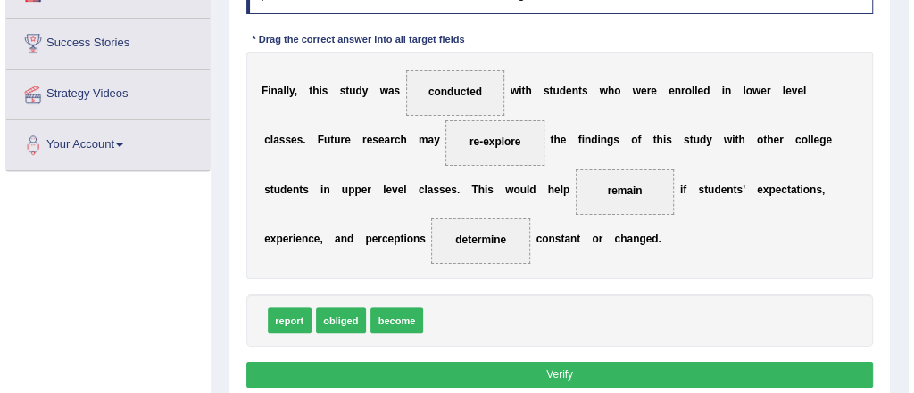
scroll to position [324, 0]
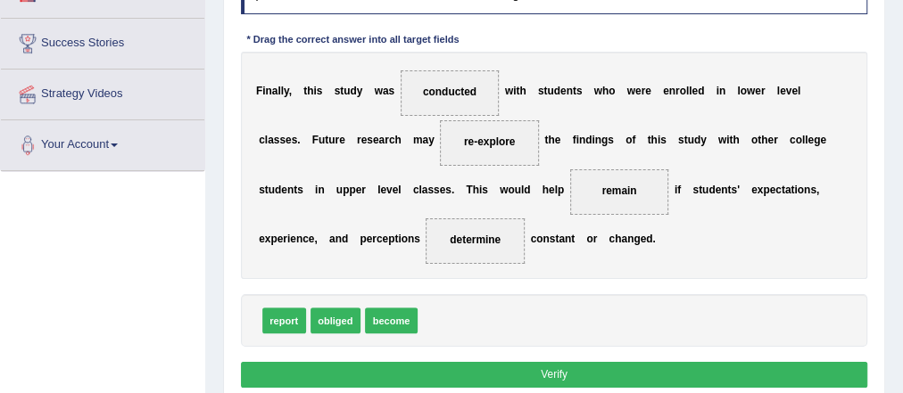
click at [699, 378] on button "Verify" at bounding box center [554, 375] width 627 height 26
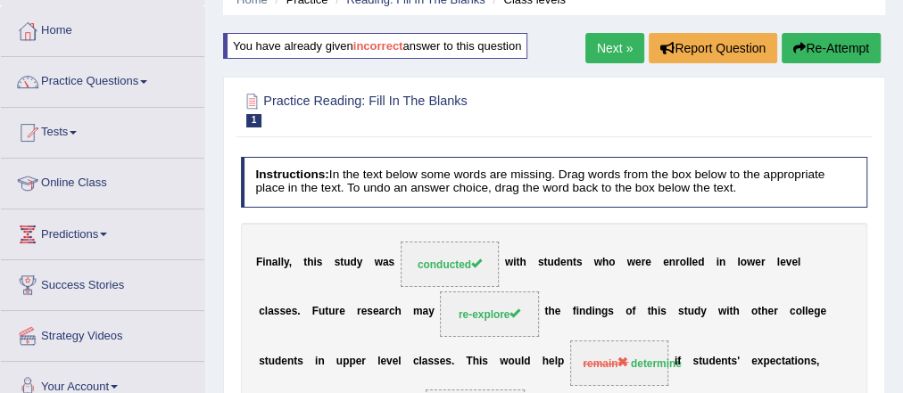
scroll to position [98, 0]
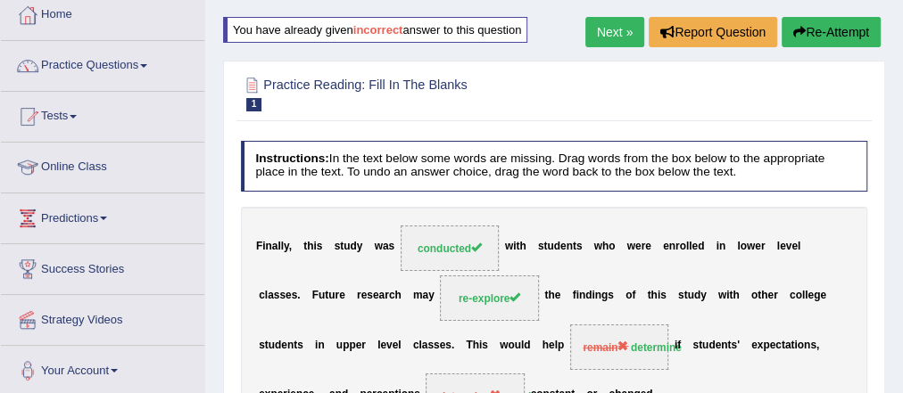
click at [817, 20] on button "Re-Attempt" at bounding box center [830, 32] width 99 height 30
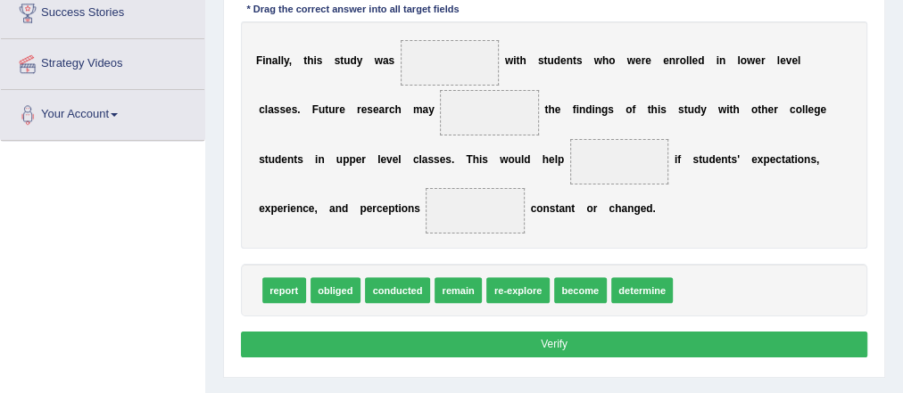
scroll to position [351, 0]
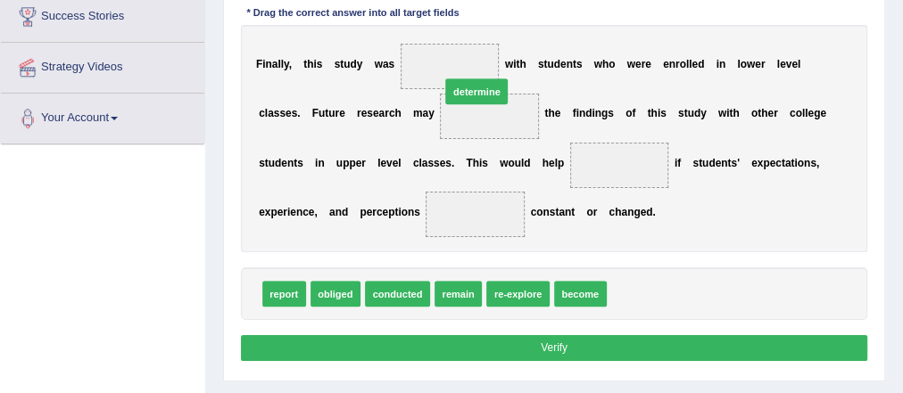
drag, startPoint x: 645, startPoint y: 285, endPoint x: 451, endPoint y: 46, distance: 308.2
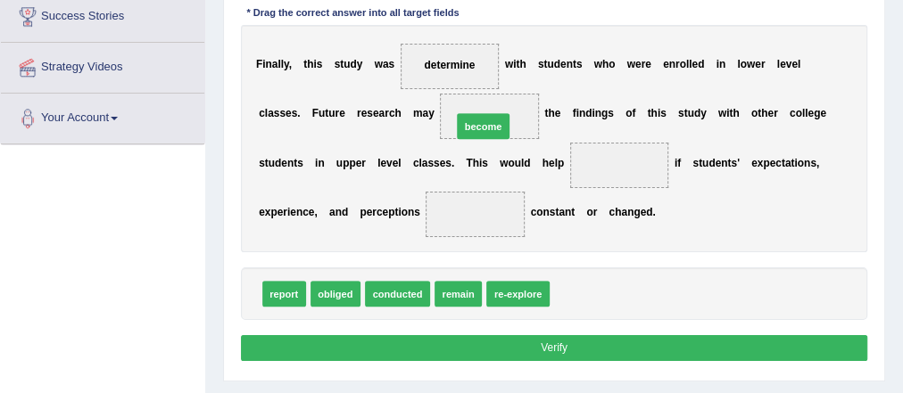
drag, startPoint x: 583, startPoint y: 297, endPoint x: 468, endPoint y: 101, distance: 227.1
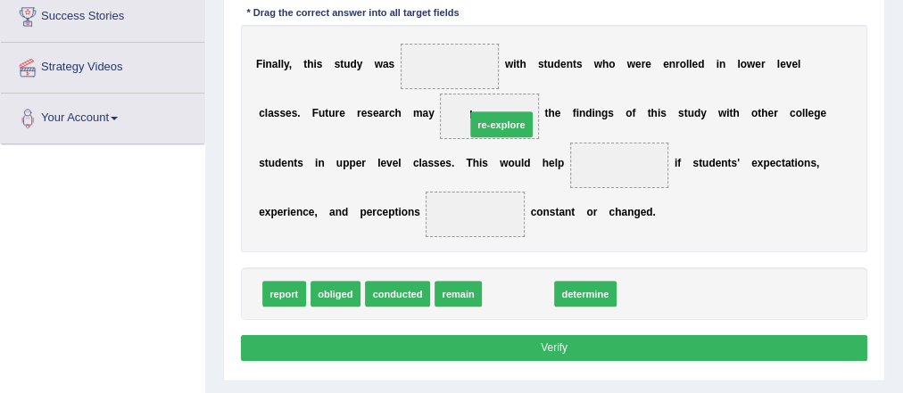
drag, startPoint x: 531, startPoint y: 293, endPoint x: 508, endPoint y: 96, distance: 198.5
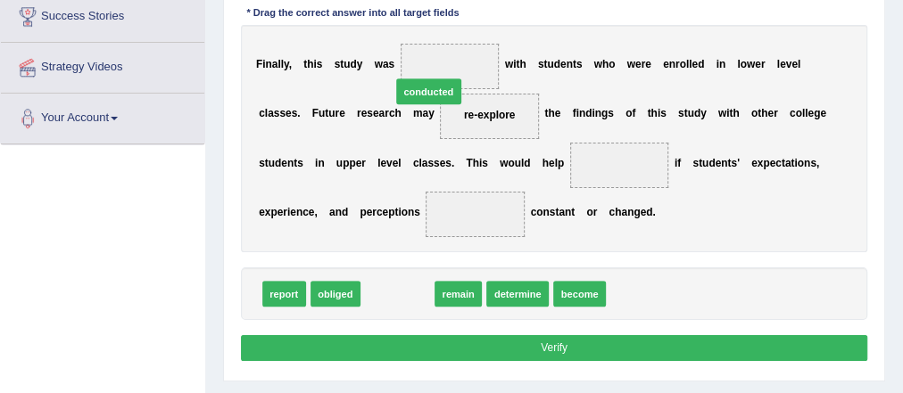
drag, startPoint x: 393, startPoint y: 287, endPoint x: 429, endPoint y: 49, distance: 241.0
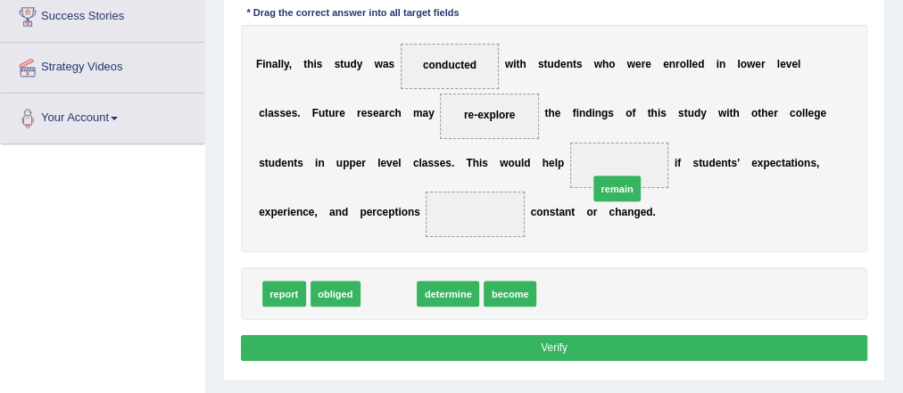
drag, startPoint x: 386, startPoint y: 287, endPoint x: 654, endPoint y: 161, distance: 295.7
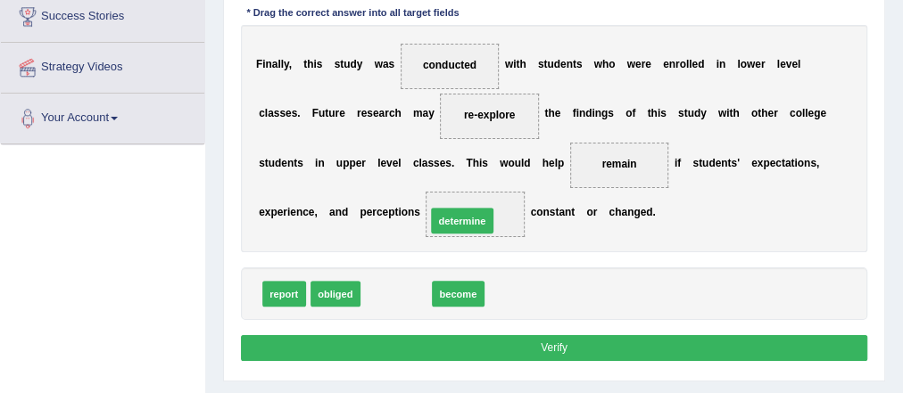
drag, startPoint x: 391, startPoint y: 285, endPoint x: 475, endPoint y: 199, distance: 119.9
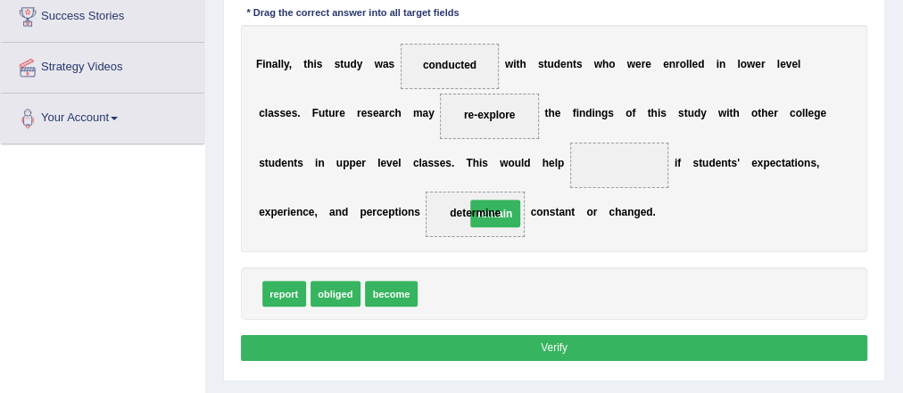
drag, startPoint x: 610, startPoint y: 164, endPoint x: 464, endPoint y: 220, distance: 156.7
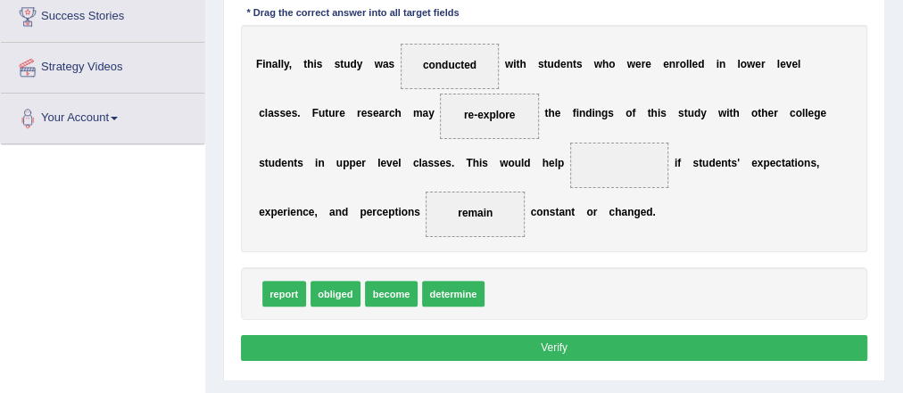
click at [609, 161] on span at bounding box center [619, 165] width 99 height 45
click at [582, 168] on span at bounding box center [619, 165] width 99 height 45
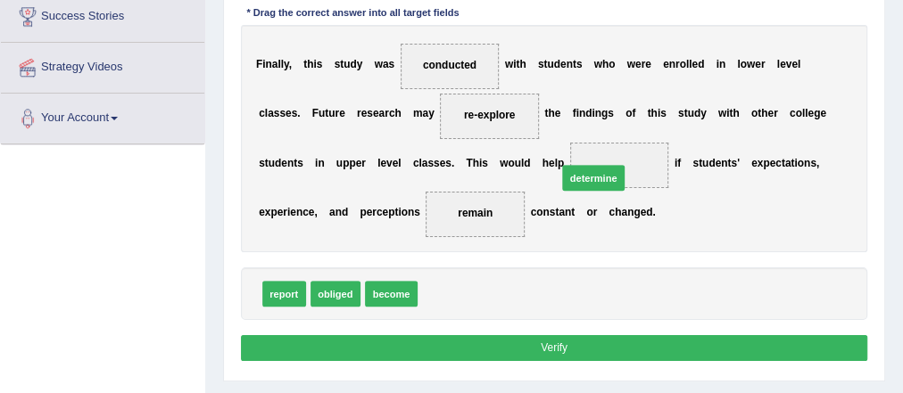
drag, startPoint x: 459, startPoint y: 286, endPoint x: 624, endPoint y: 150, distance: 214.9
click at [599, 341] on button "Verify" at bounding box center [554, 348] width 627 height 26
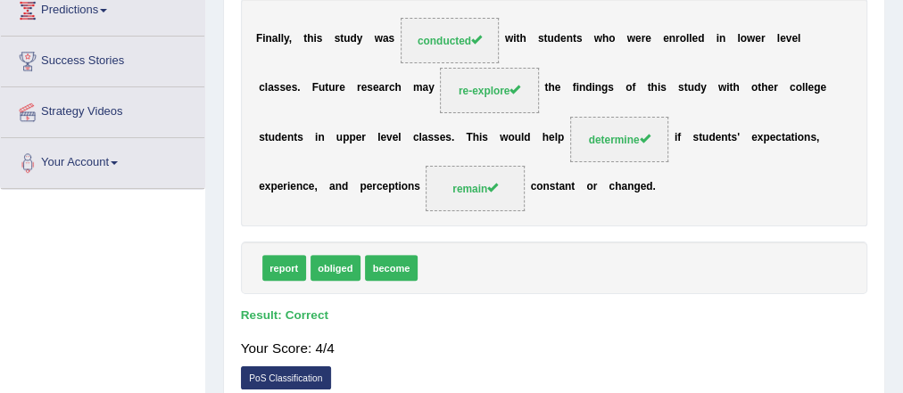
scroll to position [0, 0]
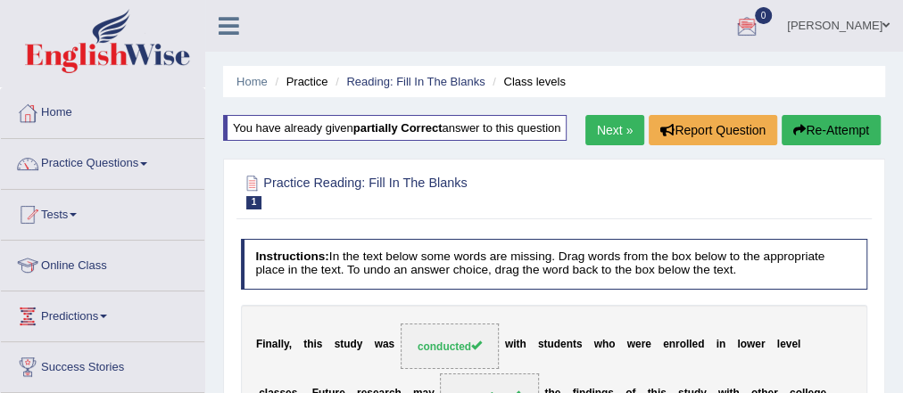
click at [616, 132] on link "Next »" at bounding box center [614, 130] width 59 height 30
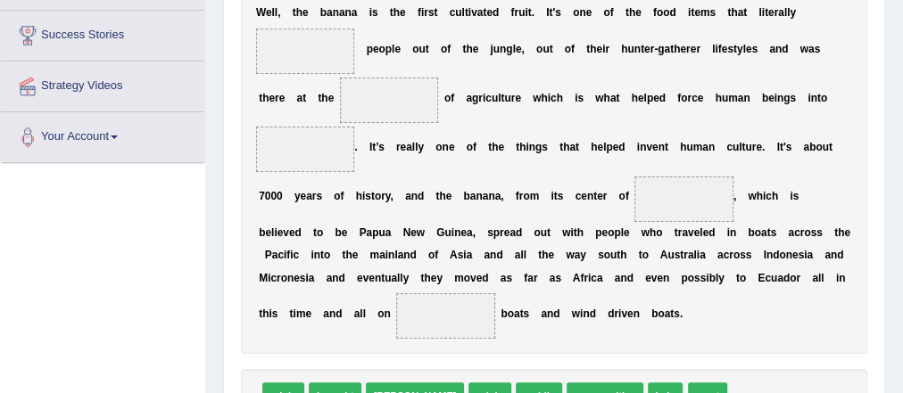
scroll to position [337, 0]
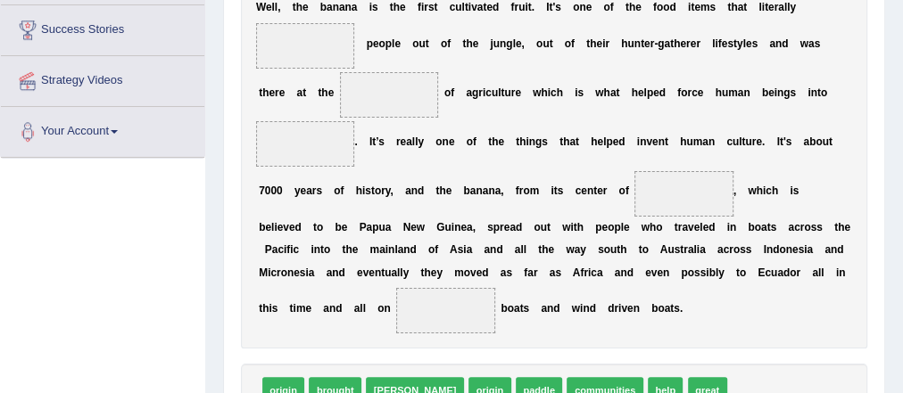
drag, startPoint x: 600, startPoint y: 353, endPoint x: 434, endPoint y: 162, distance: 252.9
click at [434, 162] on div "Instructions: In the text below some words are missing. Drag words from the box…" at bounding box center [553, 177] width 634 height 585
drag, startPoint x: 603, startPoint y: 385, endPoint x: 276, endPoint y: 20, distance: 490.9
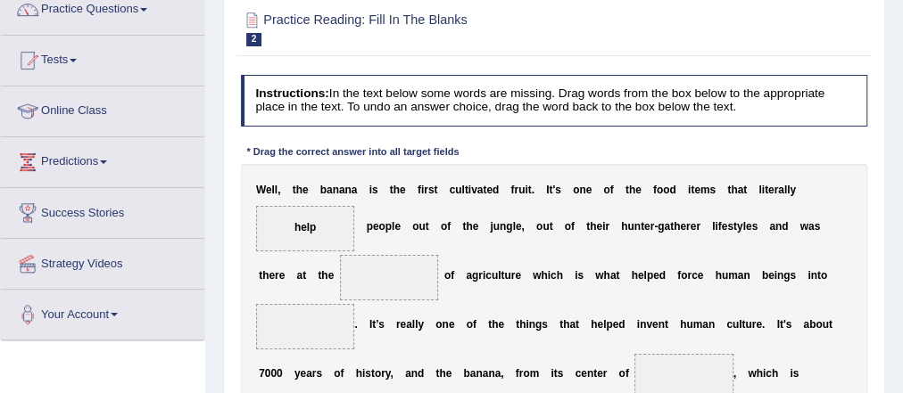
scroll to position [153, 0]
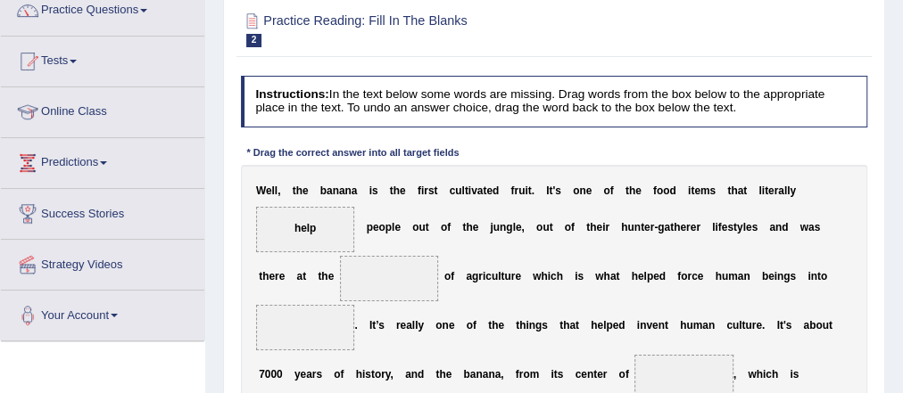
click at [354, 151] on div "* Drag the correct answer into all target fields" at bounding box center [353, 153] width 224 height 15
click at [253, 19] on div at bounding box center [252, 21] width 23 height 23
click at [401, 23] on h2 "Practice Reading: Fill In The Blanks 2 Banana" at bounding box center [435, 28] width 389 height 37
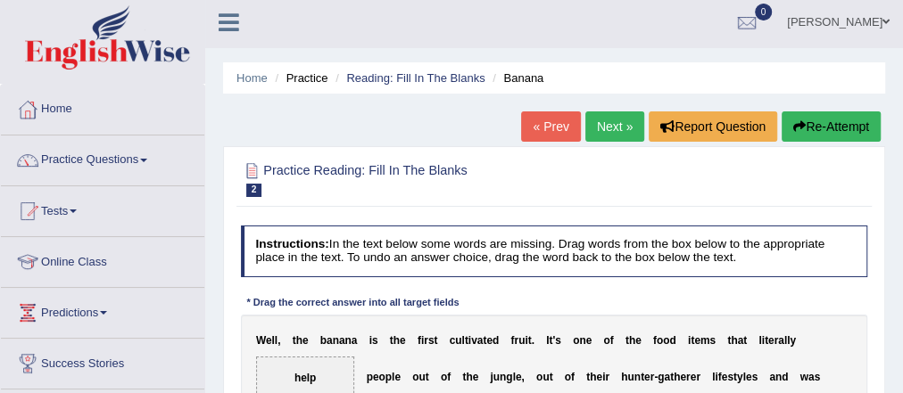
scroll to position [0, 0]
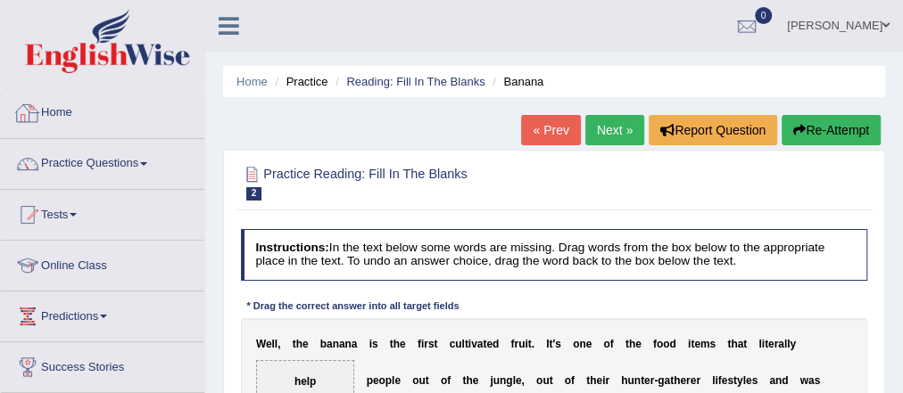
click at [128, 44] on img at bounding box center [107, 41] width 165 height 64
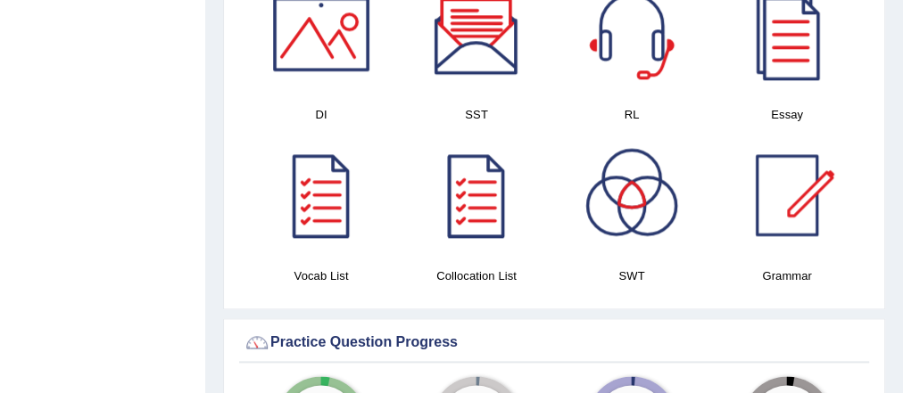
scroll to position [1046, 0]
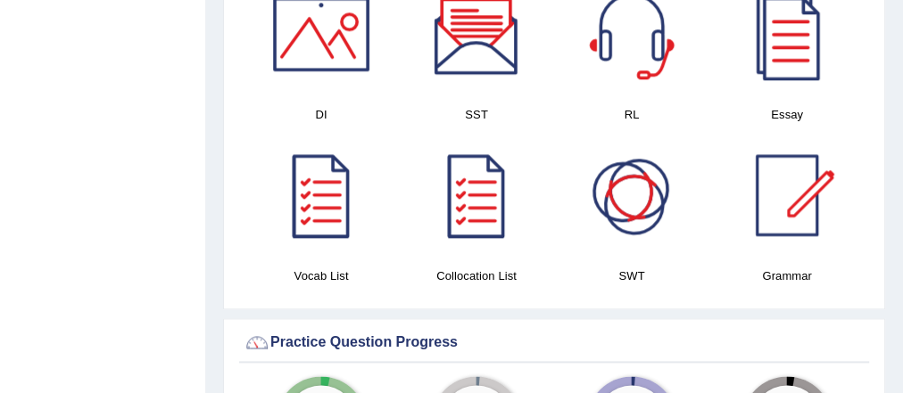
click at [638, 185] on div at bounding box center [631, 195] width 125 height 125
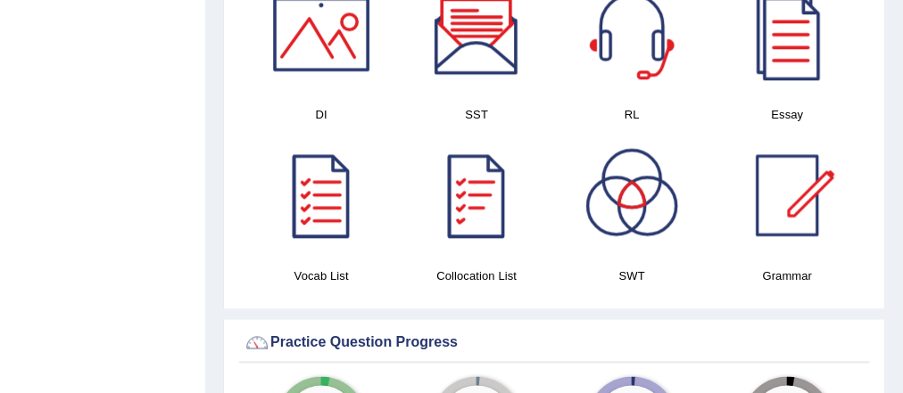
click at [474, 170] on div at bounding box center [476, 195] width 125 height 125
